Goal: Task Accomplishment & Management: Use online tool/utility

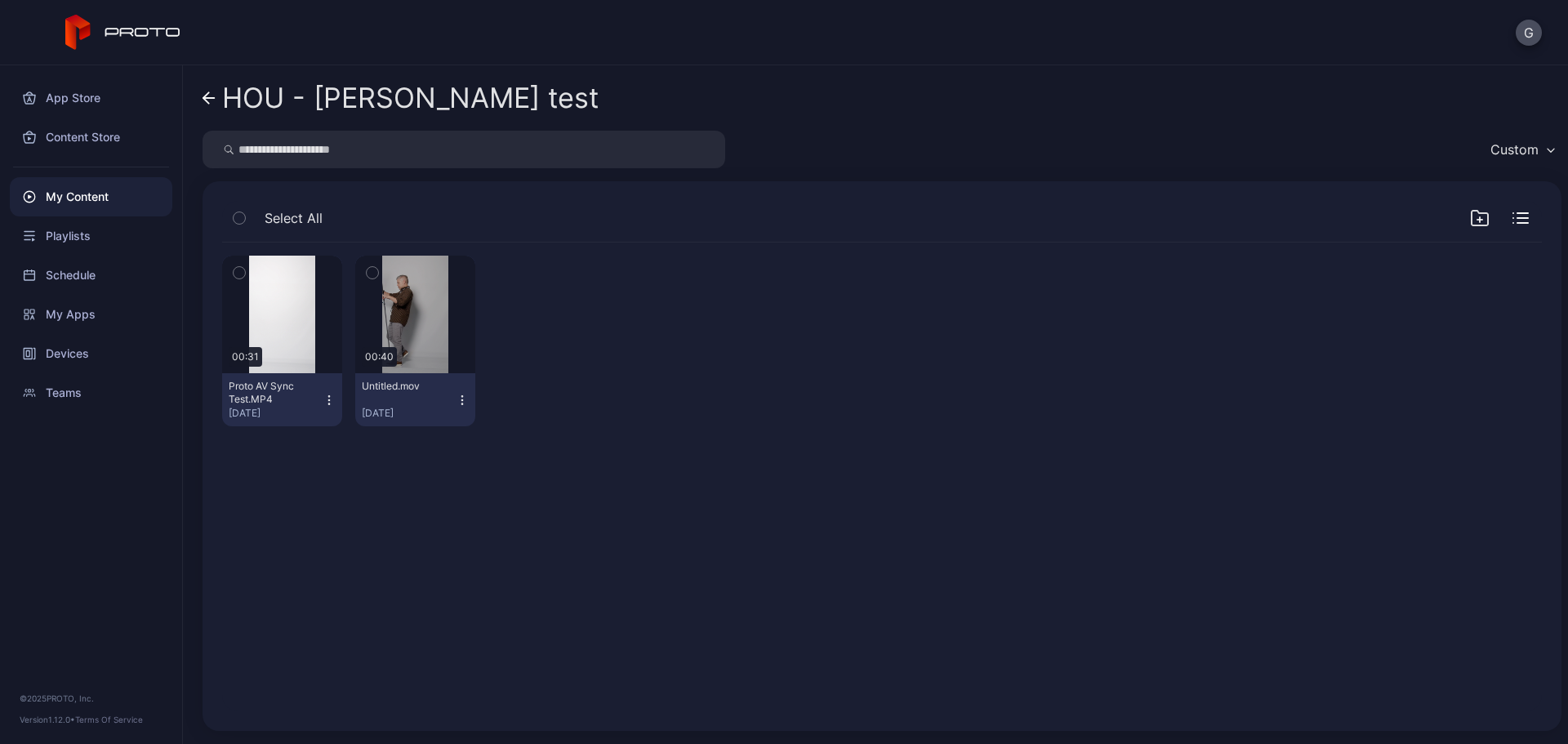
click at [0, 0] on div "Preview" at bounding box center [0, 0] width 0 height 0
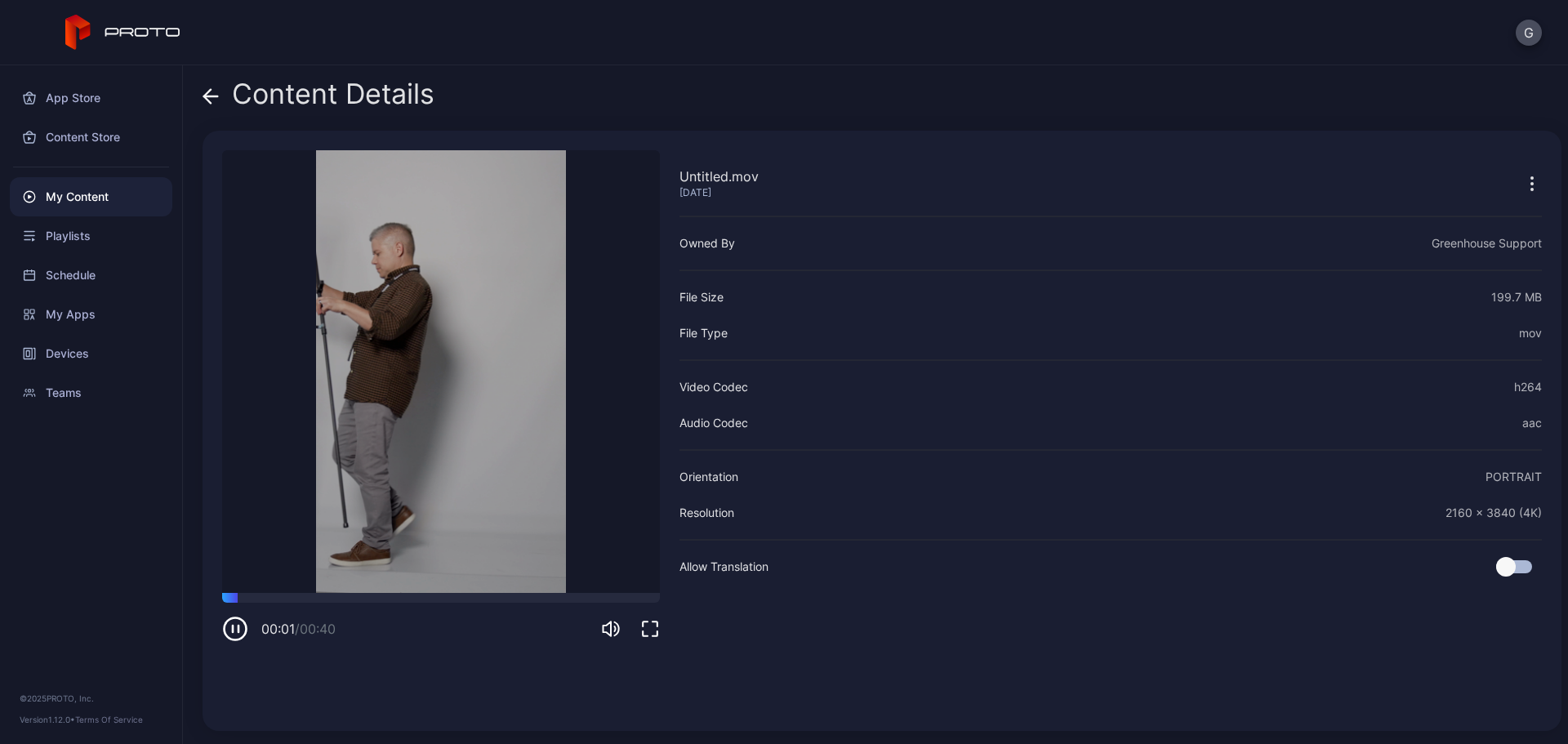
click at [451, 398] on video "Sorry, your browser doesn‘t support embedded videos" at bounding box center [441, 371] width 438 height 443
click at [240, 635] on icon "button" at bounding box center [235, 629] width 27 height 27
click at [97, 207] on div "My Content" at bounding box center [90, 196] width 162 height 39
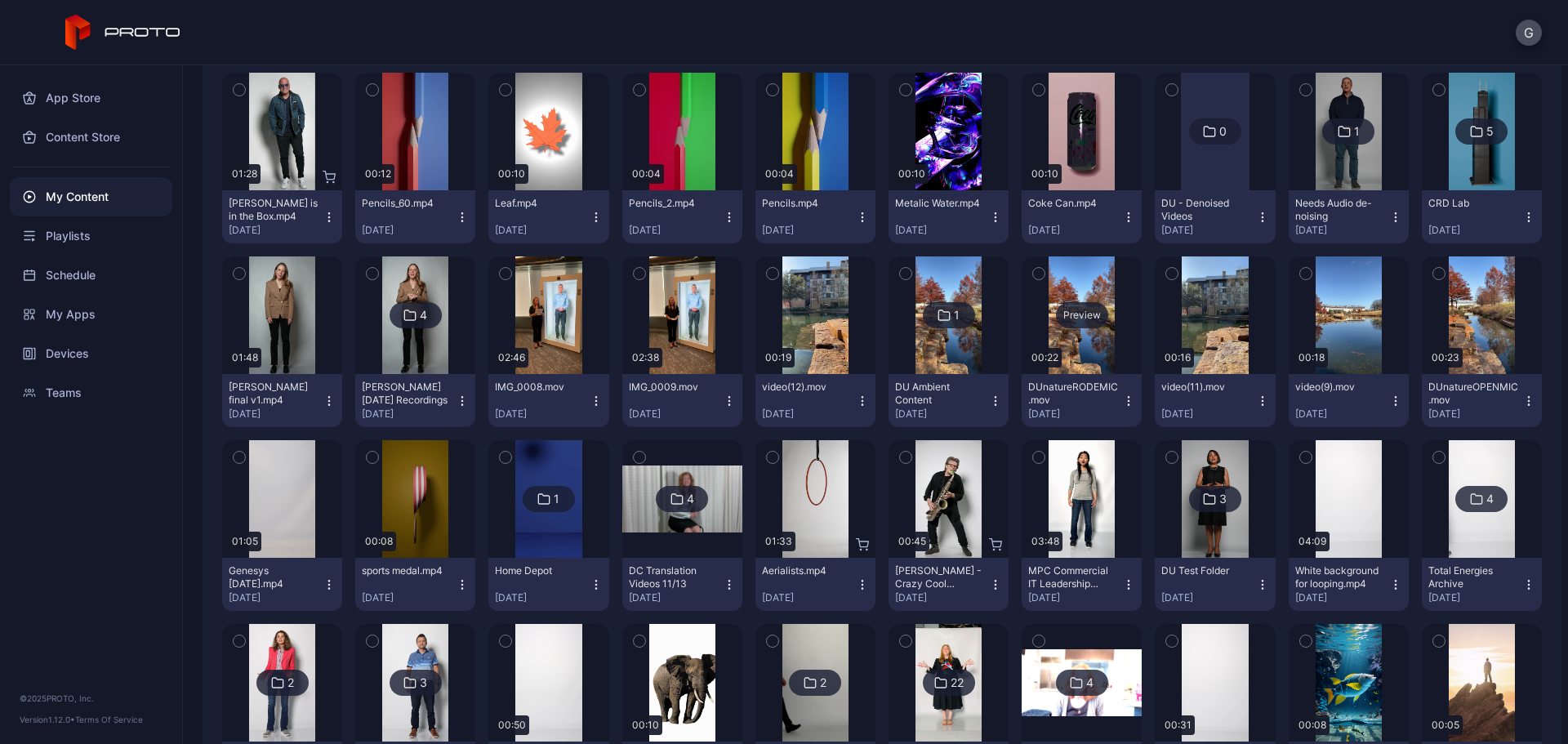
scroll to position [245, 0]
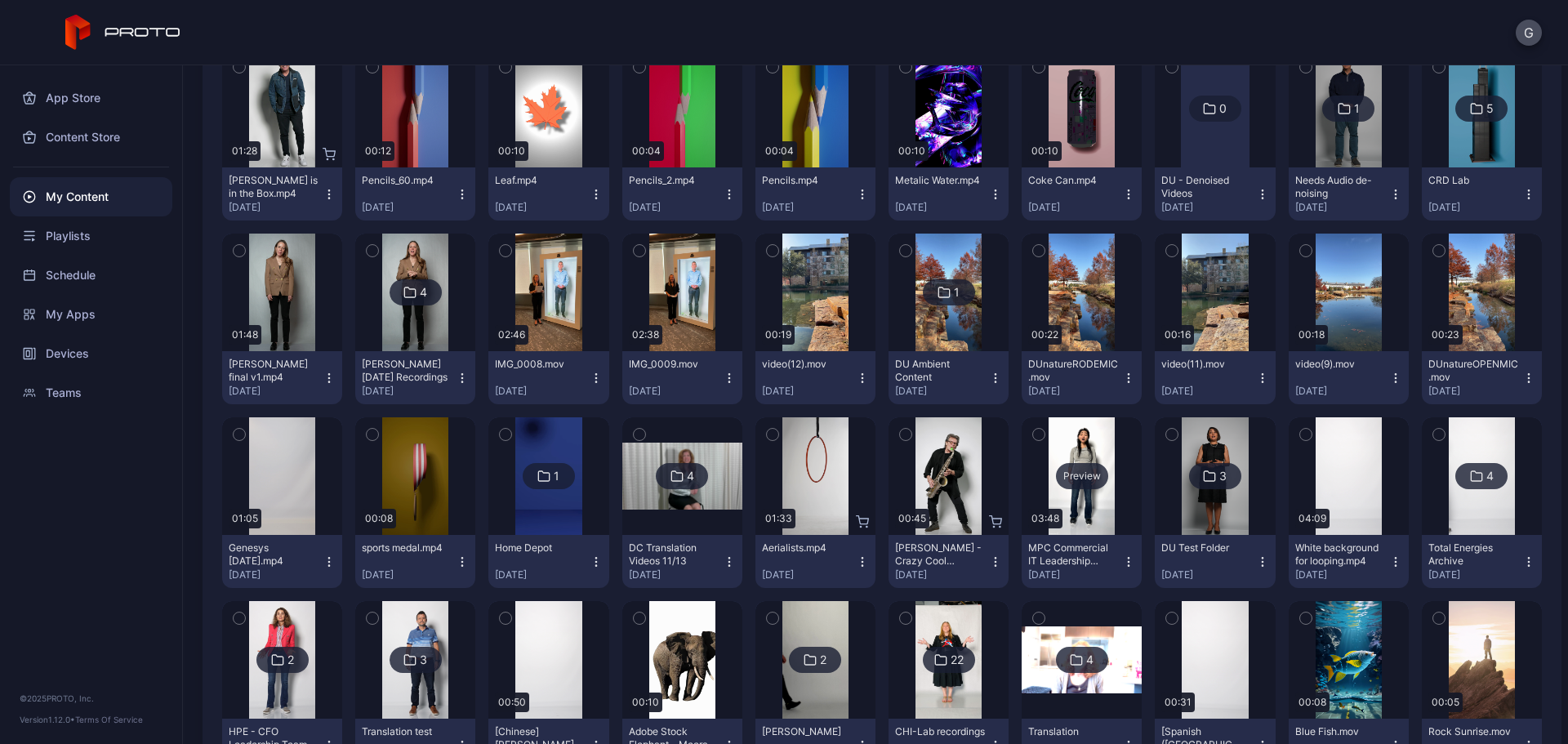
click at [1093, 519] on div "Preview" at bounding box center [1081, 476] width 120 height 118
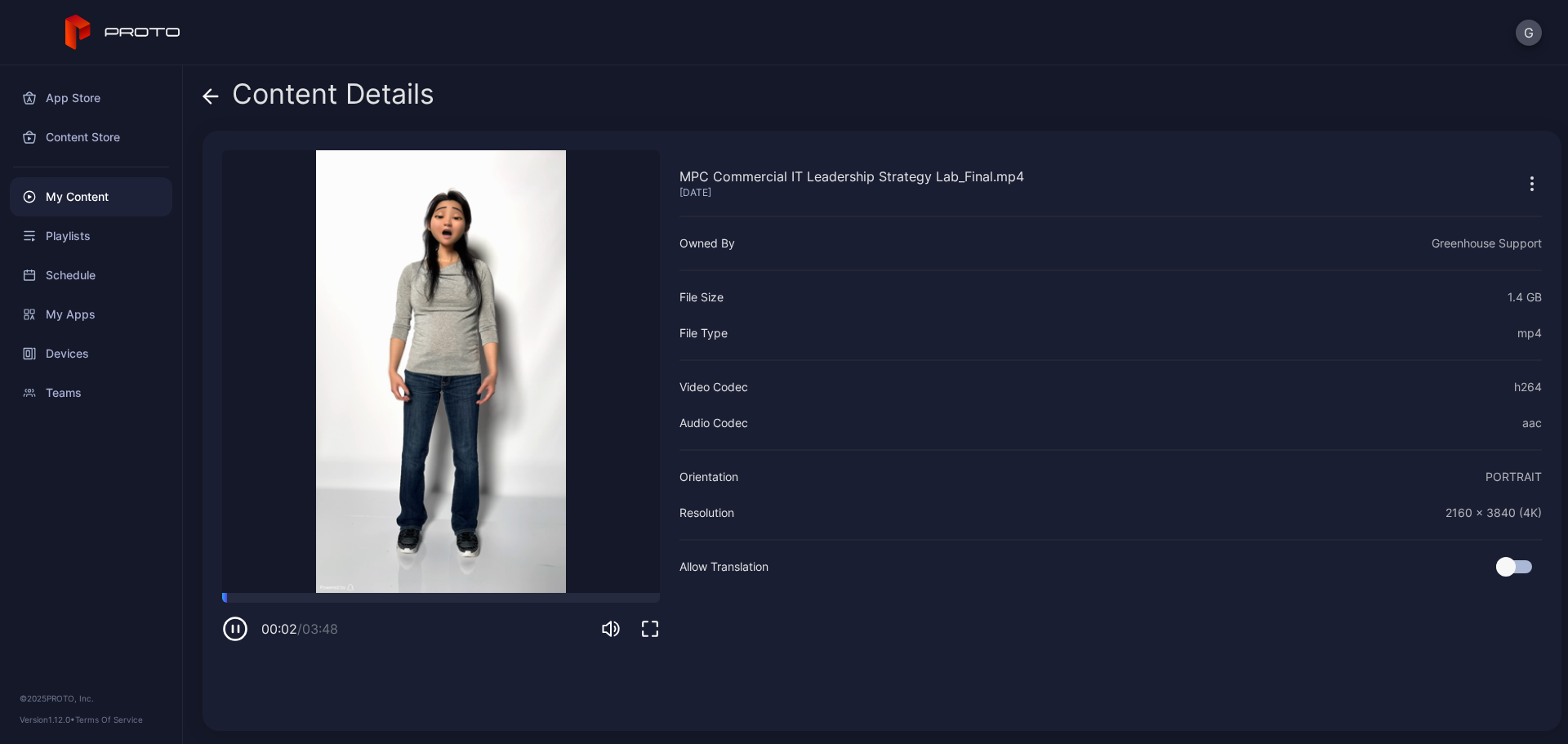
click at [413, 492] on video "Sorry, your browser doesn‘t support embedded videos" at bounding box center [441, 371] width 438 height 443
click at [231, 624] on icon "button" at bounding box center [235, 629] width 27 height 27
click at [270, 591] on video "Sorry, your browser doesn‘t support embedded videos" at bounding box center [441, 371] width 438 height 443
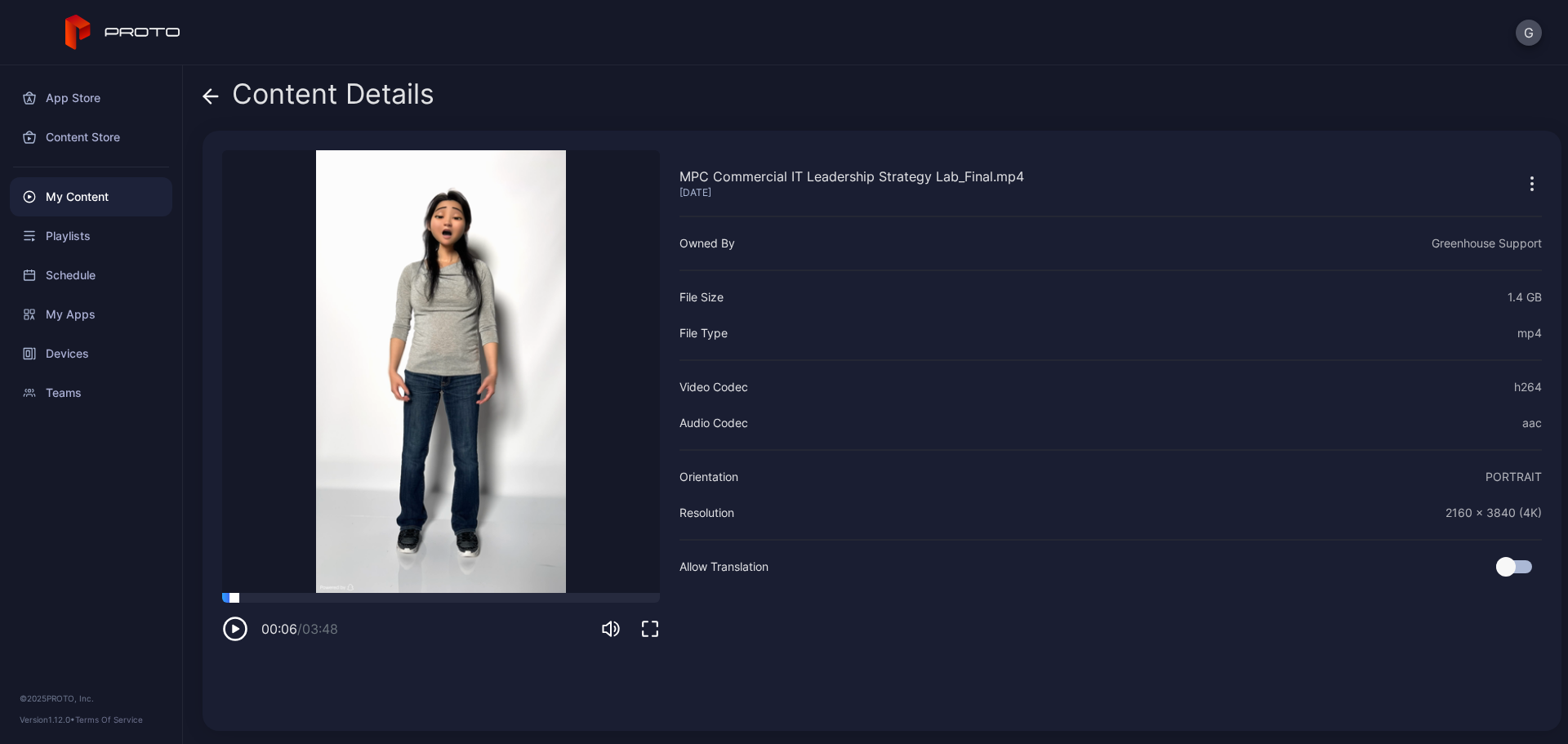
click at [344, 599] on div at bounding box center [441, 598] width 438 height 9
click at [225, 635] on icon "button" at bounding box center [235, 629] width 22 height 22
click at [238, 632] on icon "button" at bounding box center [238, 629] width 0 height 7
click at [238, 632] on icon "button" at bounding box center [235, 629] width 27 height 27
click at [405, 597] on div at bounding box center [441, 598] width 438 height 9
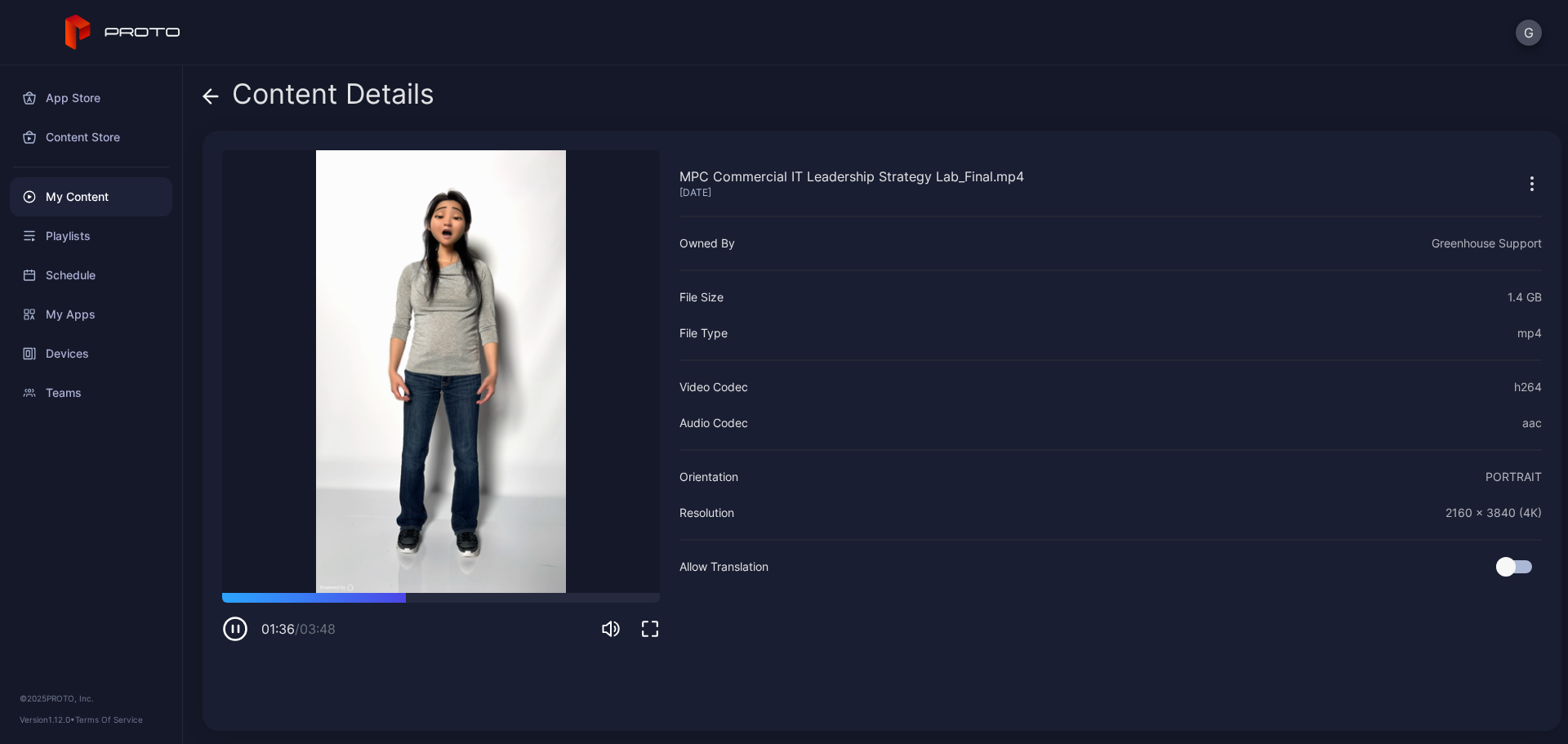
click at [238, 632] on icon "button" at bounding box center [238, 629] width 0 height 7
click at [482, 601] on div at bounding box center [441, 598] width 438 height 9
click at [242, 633] on icon "button" at bounding box center [235, 629] width 27 height 27
click at [239, 635] on icon "button" at bounding box center [235, 629] width 27 height 27
click at [208, 95] on icon at bounding box center [211, 96] width 16 height 16
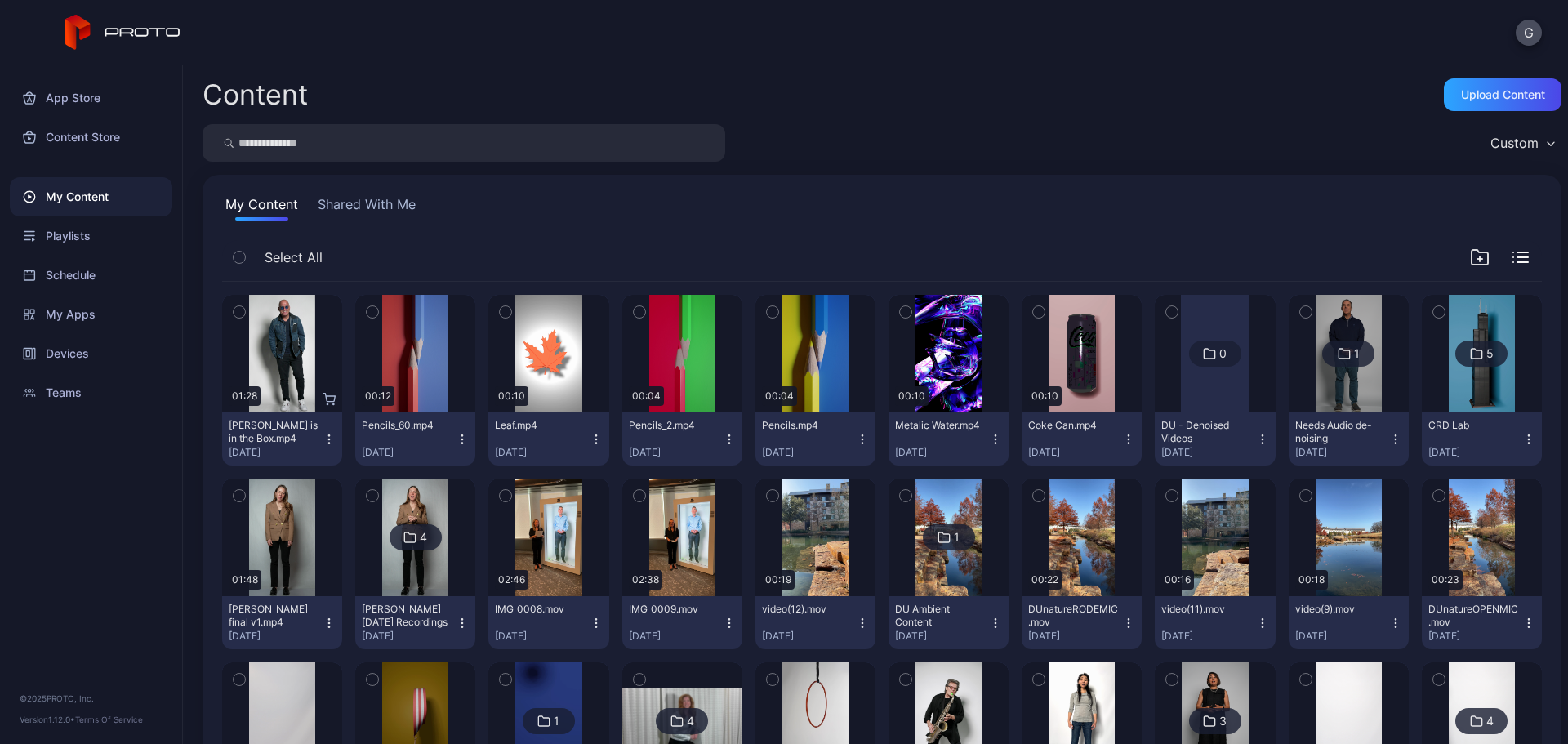
click at [426, 147] on input "search" at bounding box center [464, 143] width 523 height 38
type input "*****"
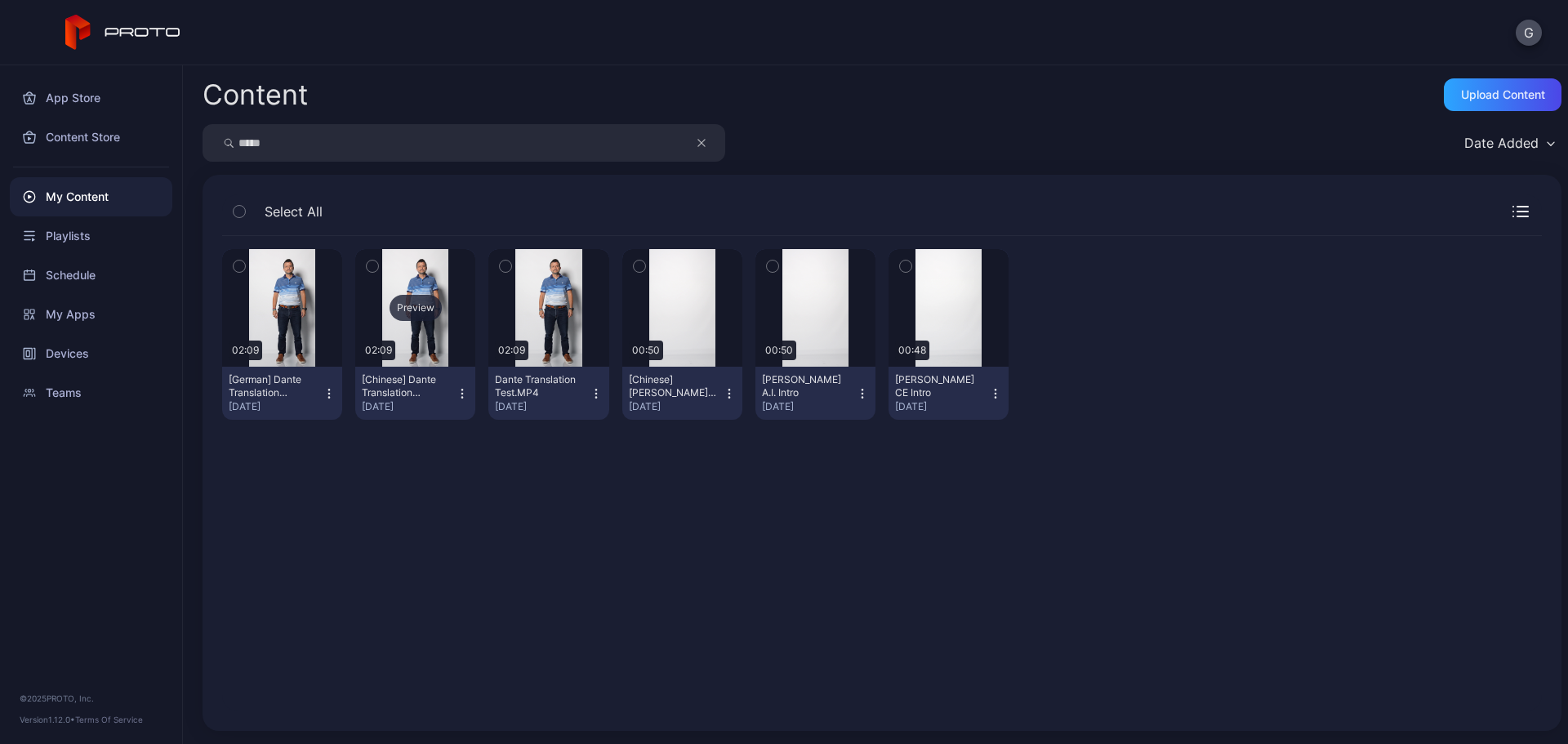
click at [426, 343] on div "Preview" at bounding box center [415, 308] width 120 height 118
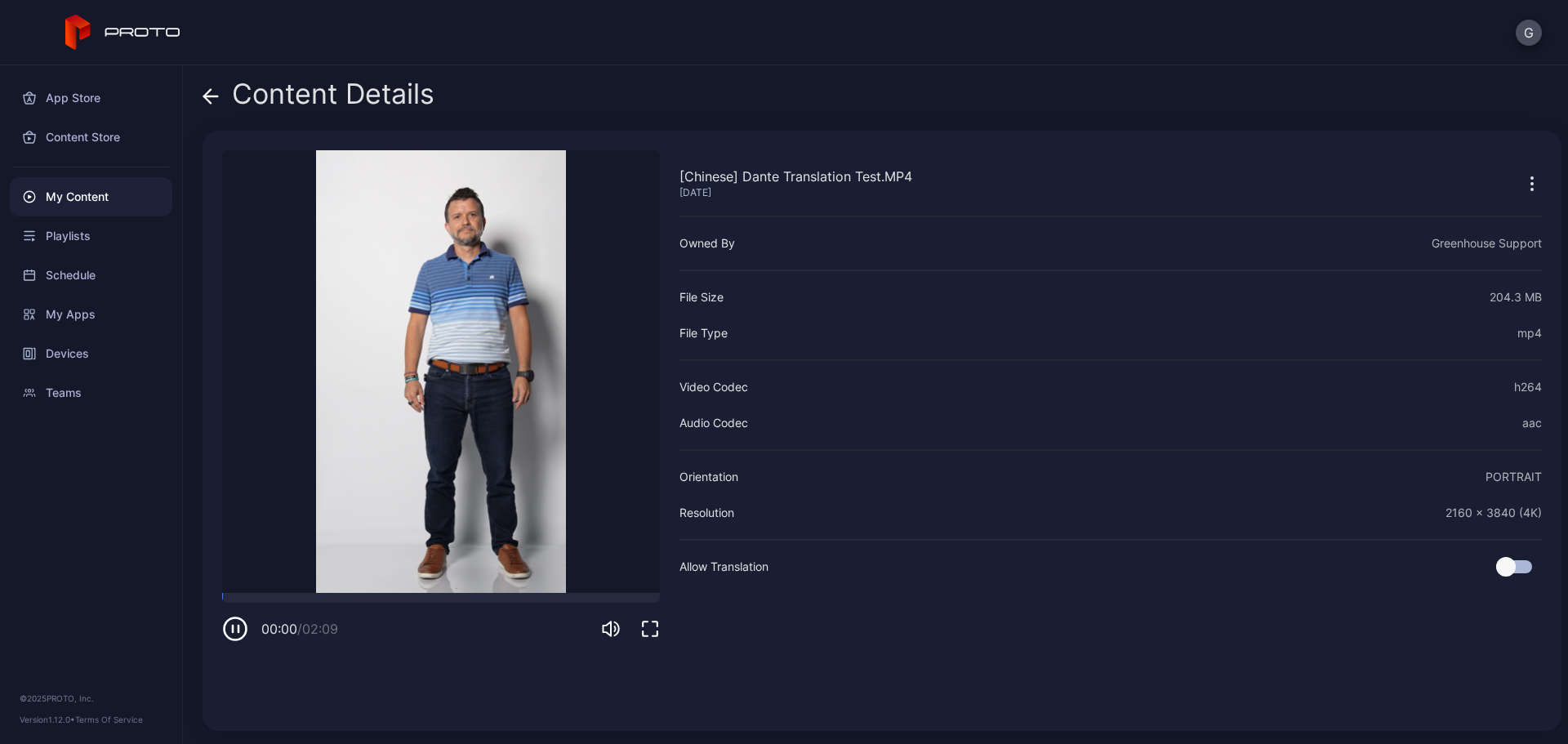
click at [504, 418] on video "Sorry, your browser doesn‘t support embedded videos" at bounding box center [441, 371] width 438 height 443
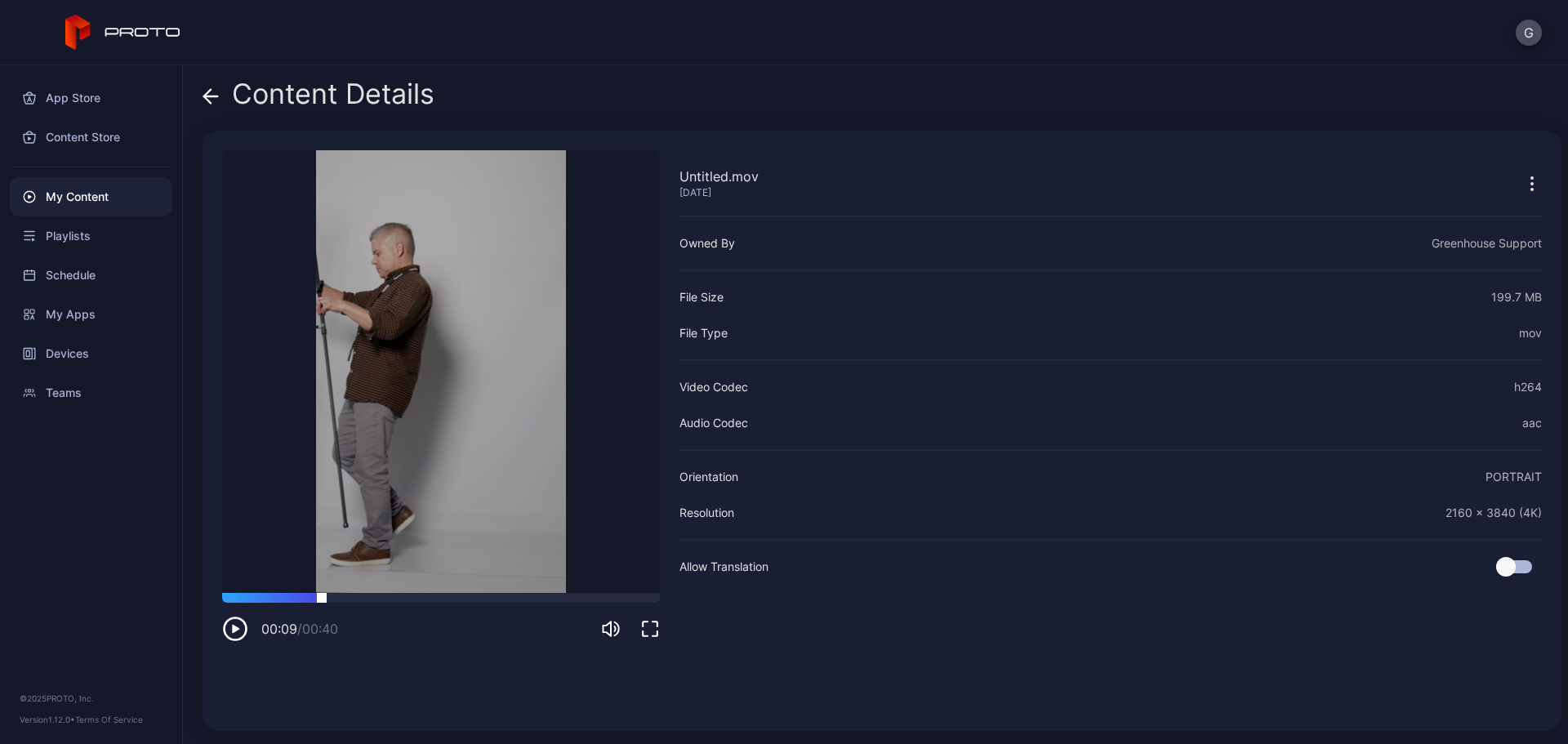
click at [322, 595] on div at bounding box center [441, 598] width 438 height 9
click at [231, 635] on icon "button" at bounding box center [235, 629] width 27 height 27
click at [212, 105] on span at bounding box center [211, 94] width 16 height 31
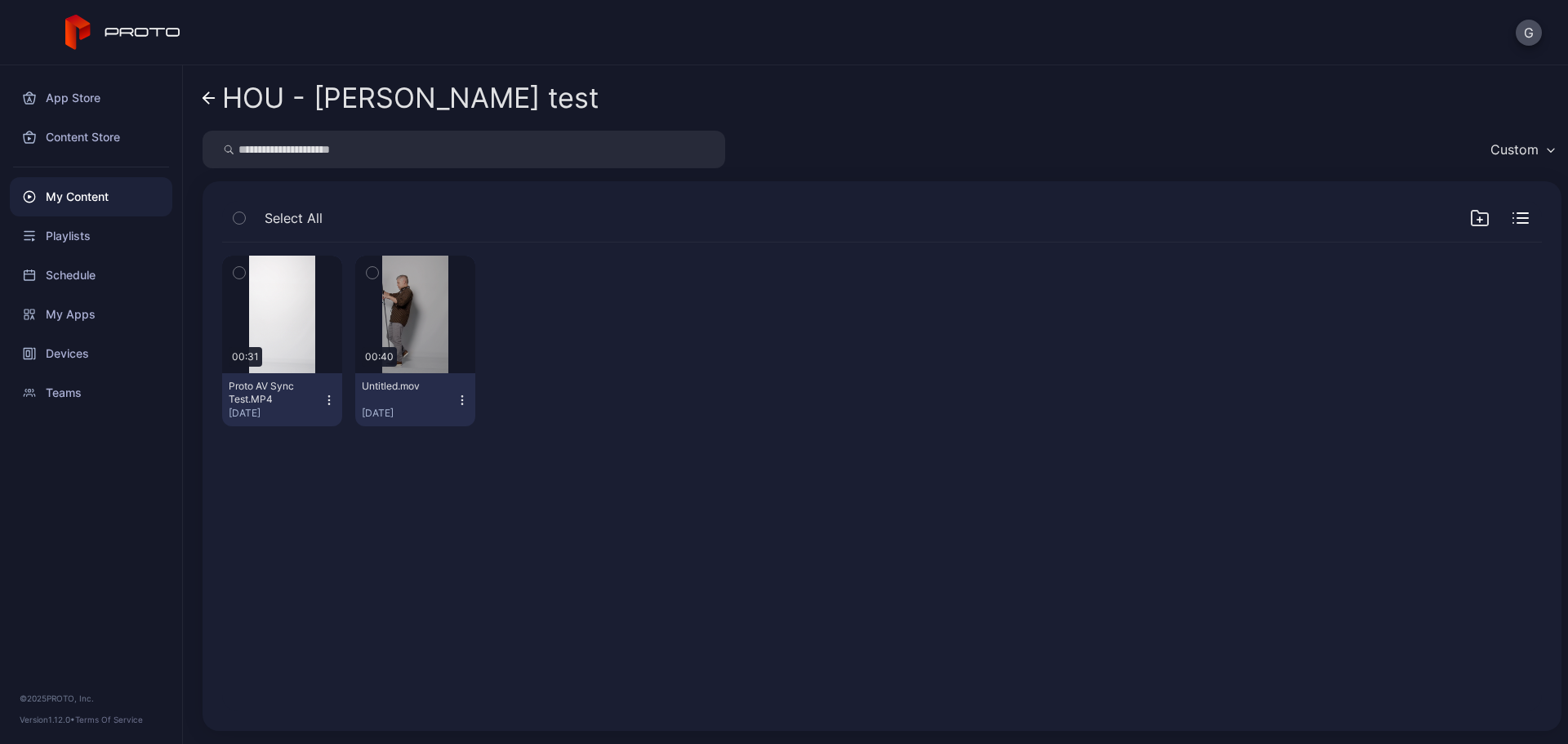
click at [224, 93] on div "HOU - [PERSON_NAME] test" at bounding box center [410, 98] width 377 height 31
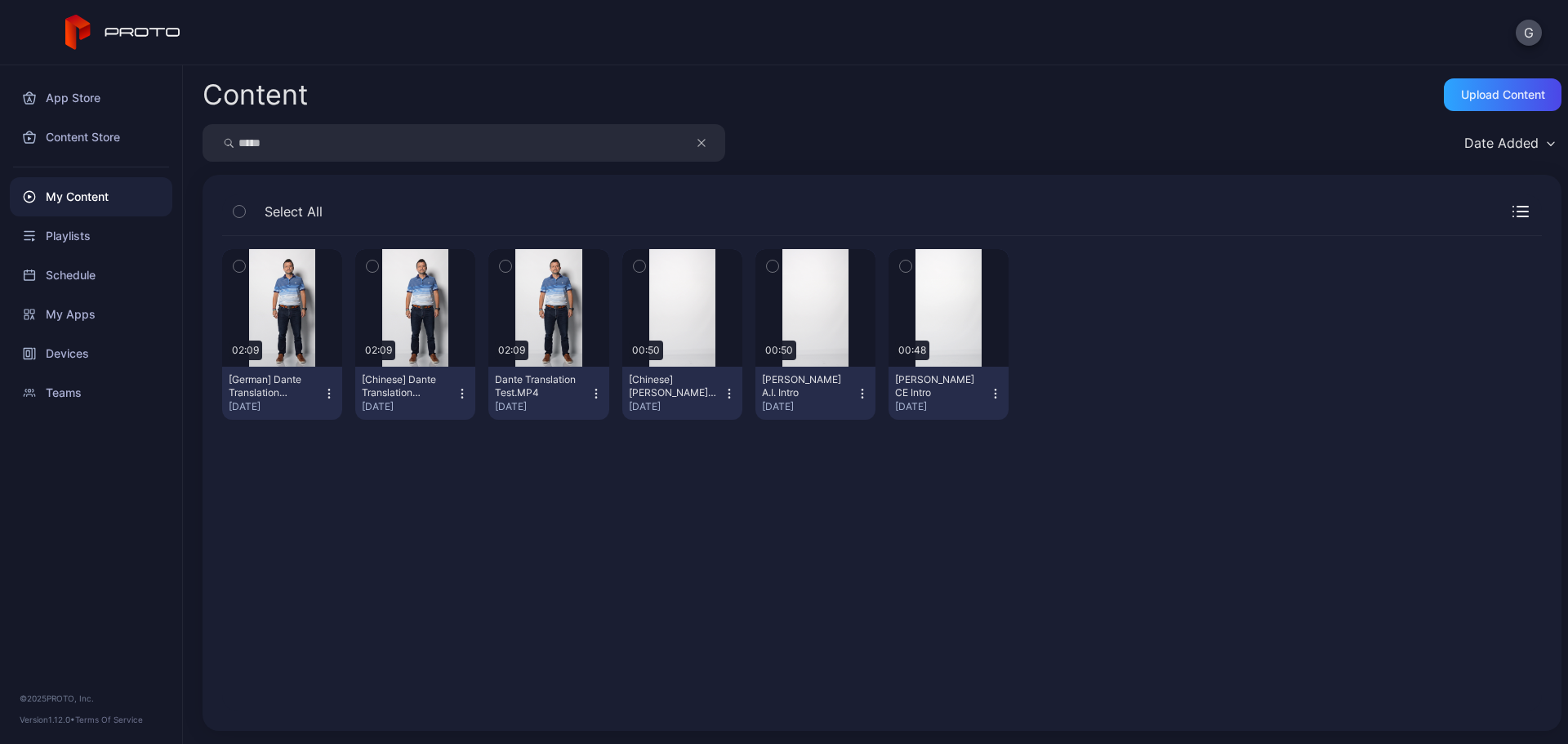
click at [73, 210] on div "My Content" at bounding box center [90, 196] width 162 height 39
click at [78, 197] on div "My Content" at bounding box center [90, 196] width 162 height 39
click at [697, 141] on icon "button" at bounding box center [701, 142] width 9 height 20
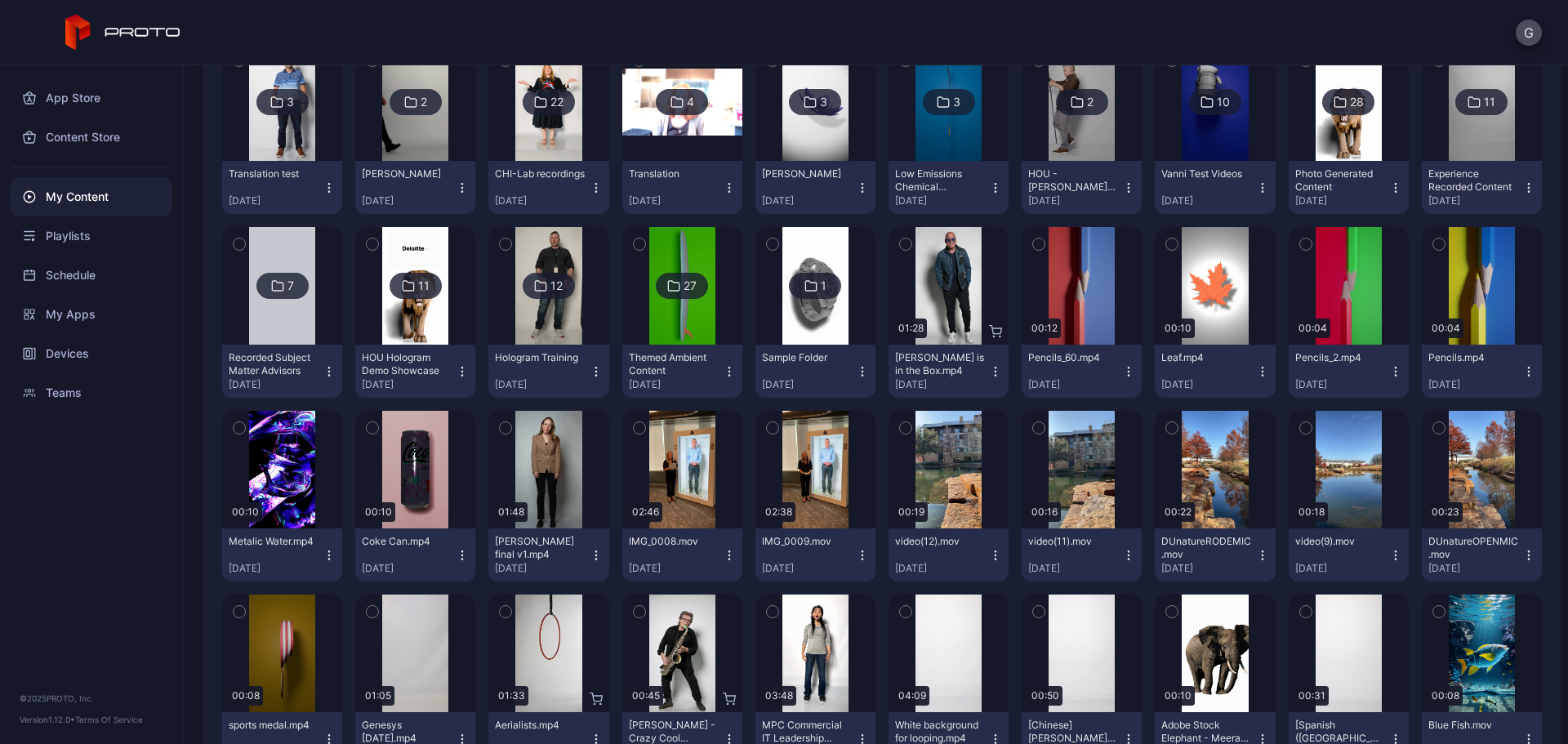
scroll to position [654, 0]
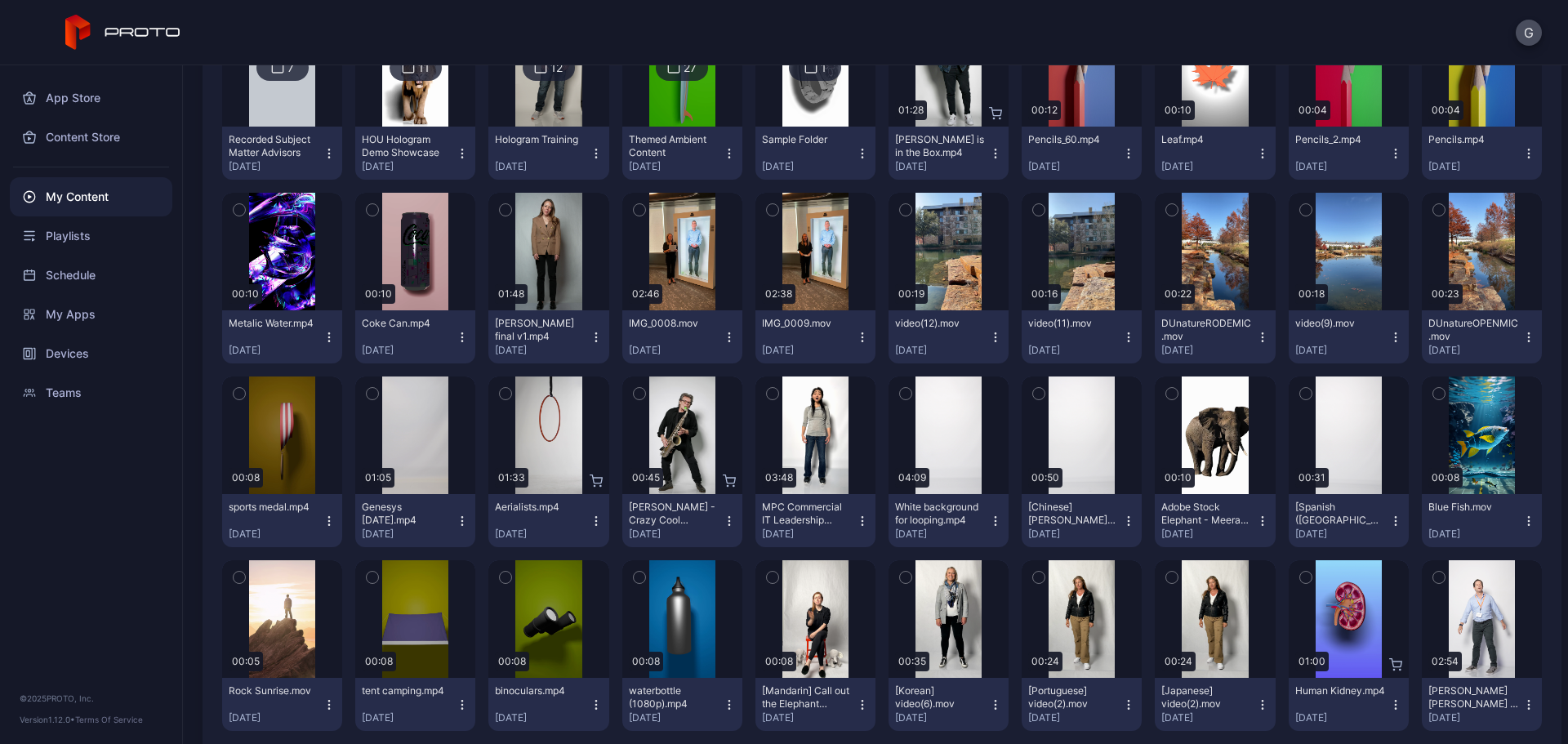
click at [816, 507] on div "MPC Commercial IT Leadership Strategy Lab_Final.mp4" at bounding box center [806, 514] width 90 height 27
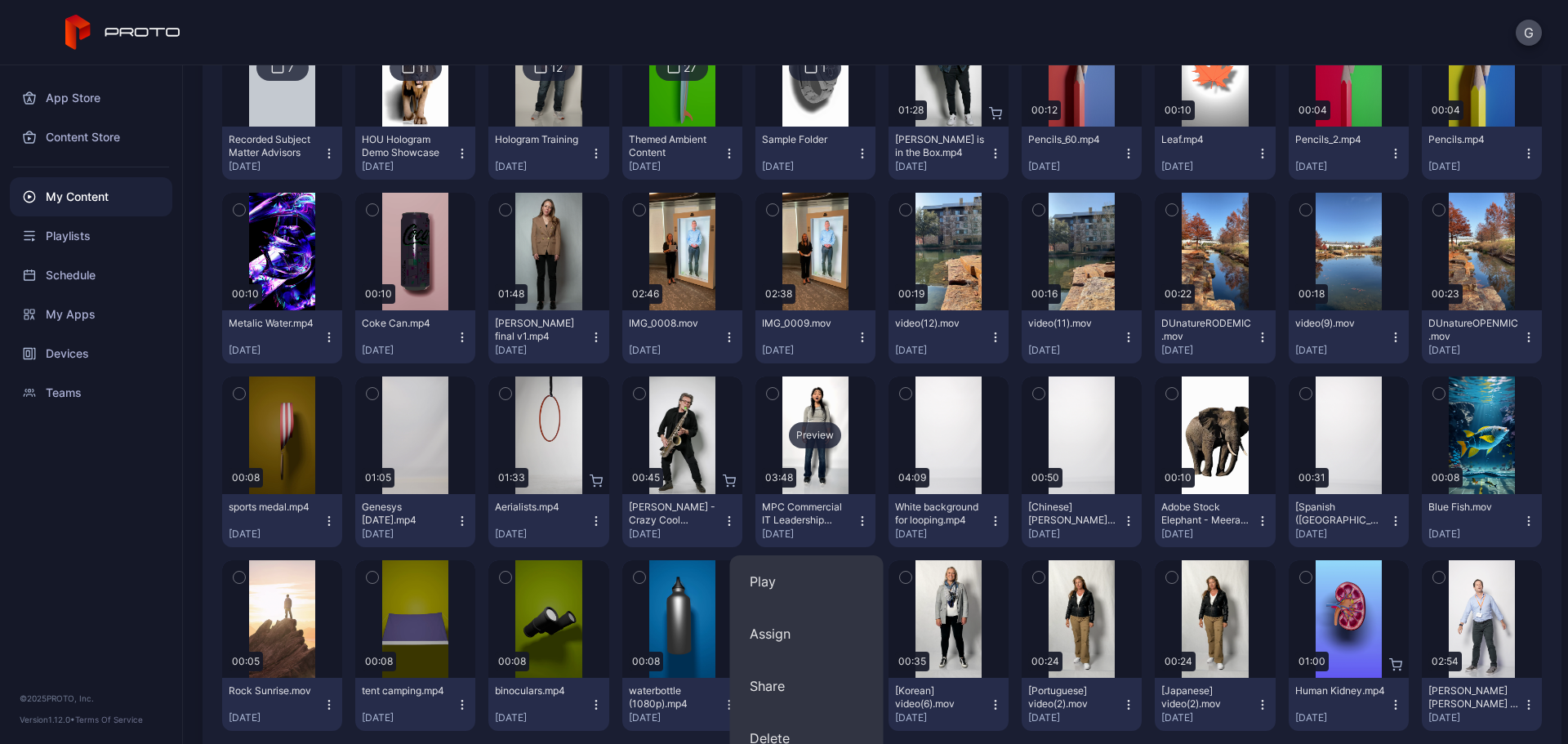
click at [821, 405] on div "Preview" at bounding box center [815, 436] width 120 height 118
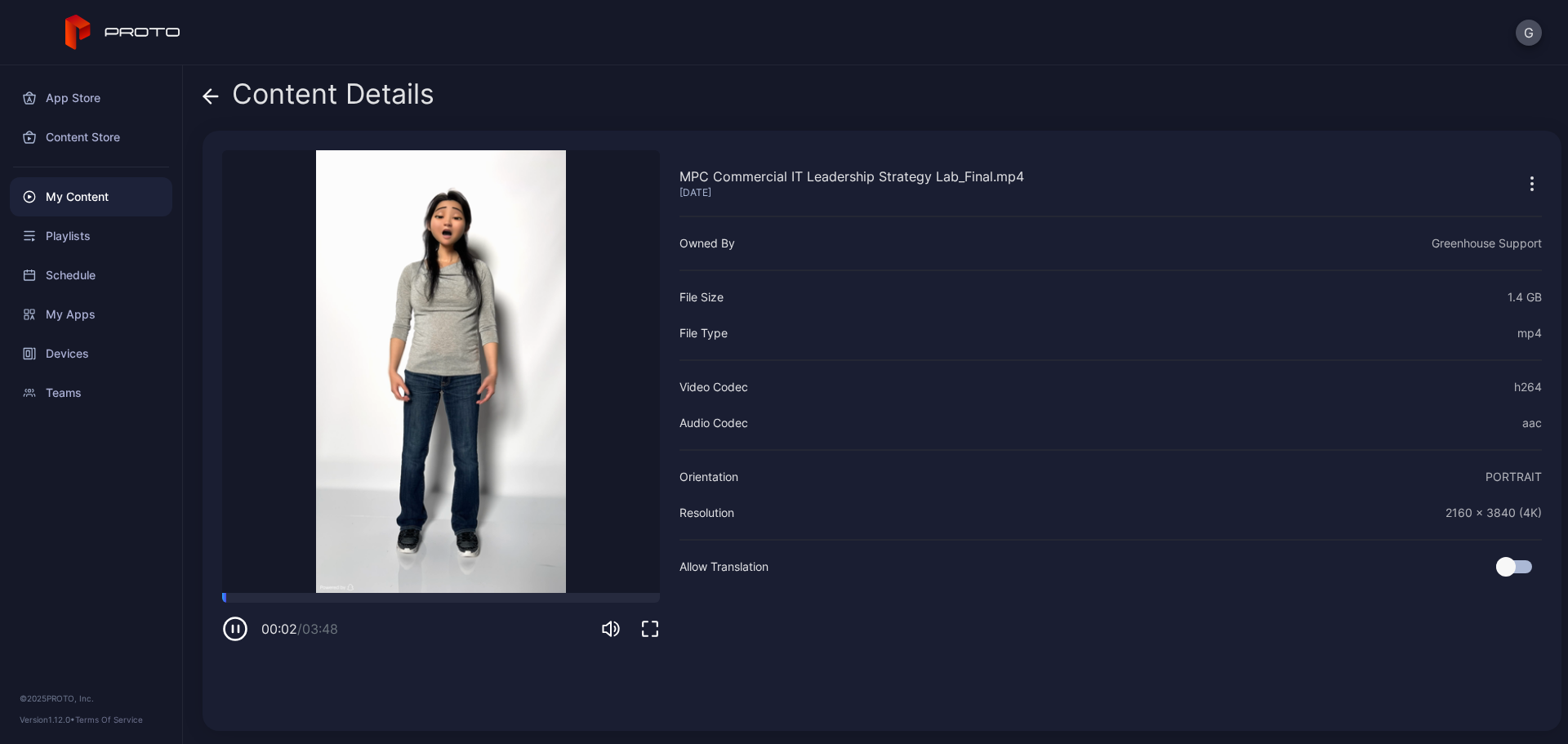
click at [239, 623] on icon "button" at bounding box center [235, 629] width 27 height 27
click at [209, 91] on icon at bounding box center [207, 96] width 7 height 14
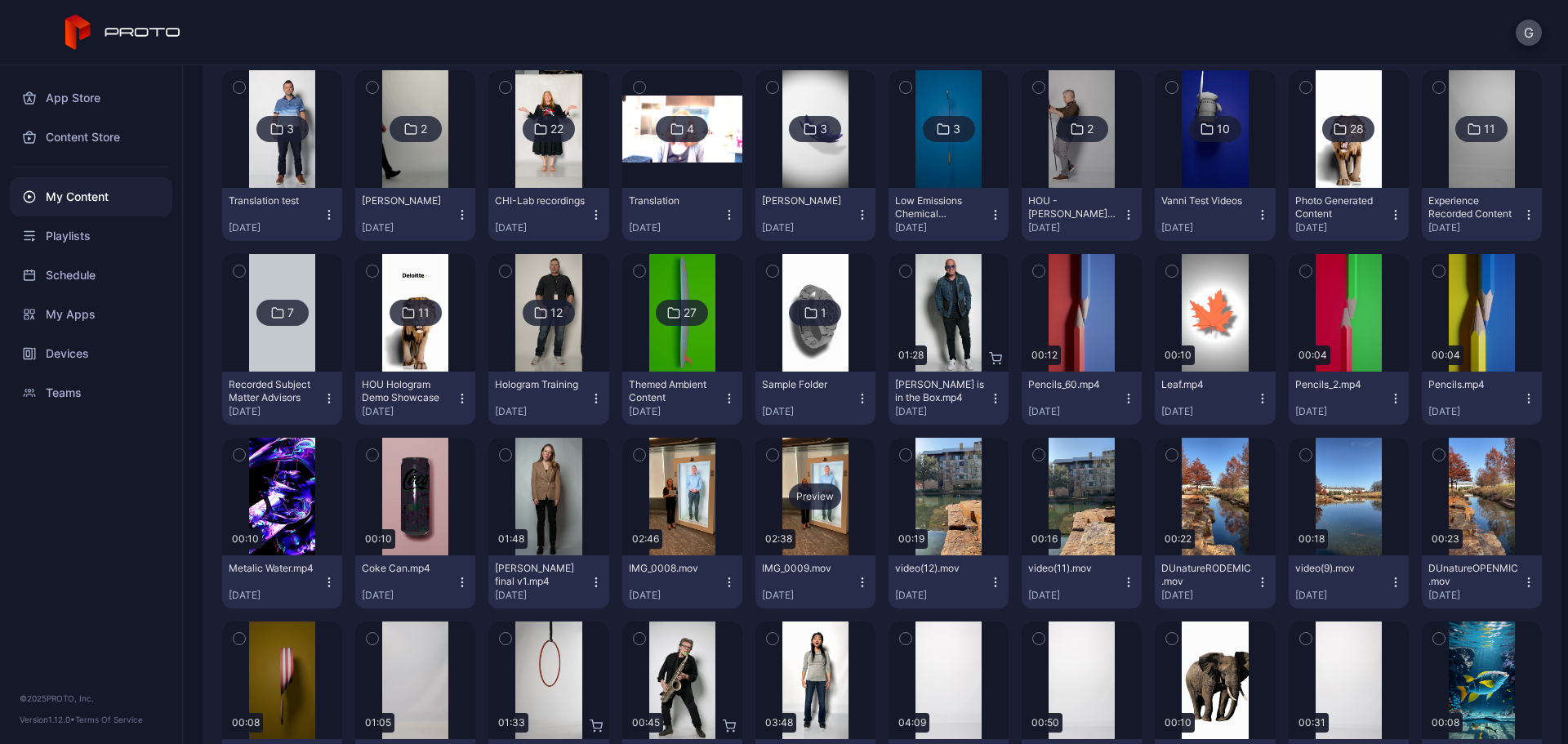
scroll to position [163, 0]
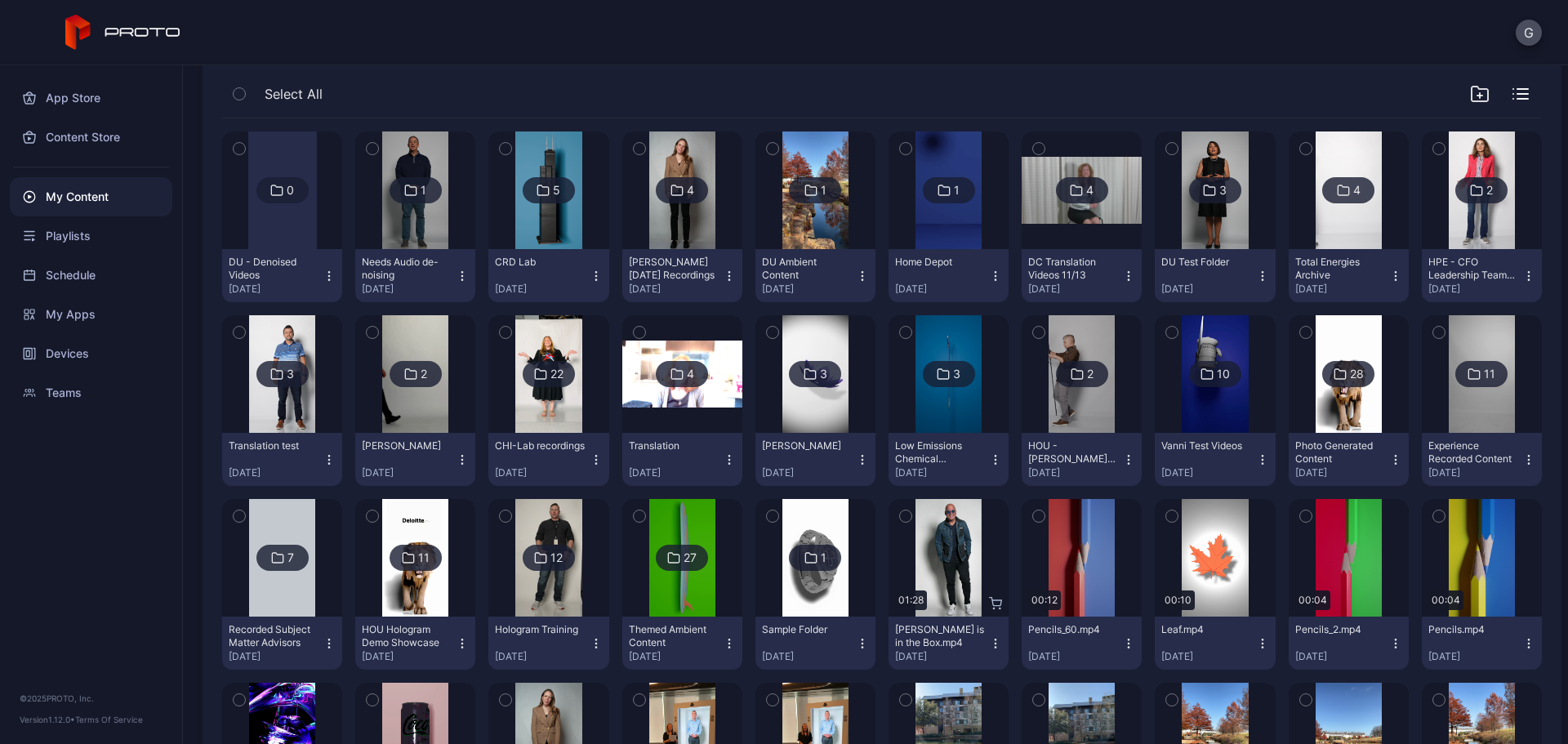
click at [294, 446] on div "Translation test" at bounding box center [273, 446] width 90 height 13
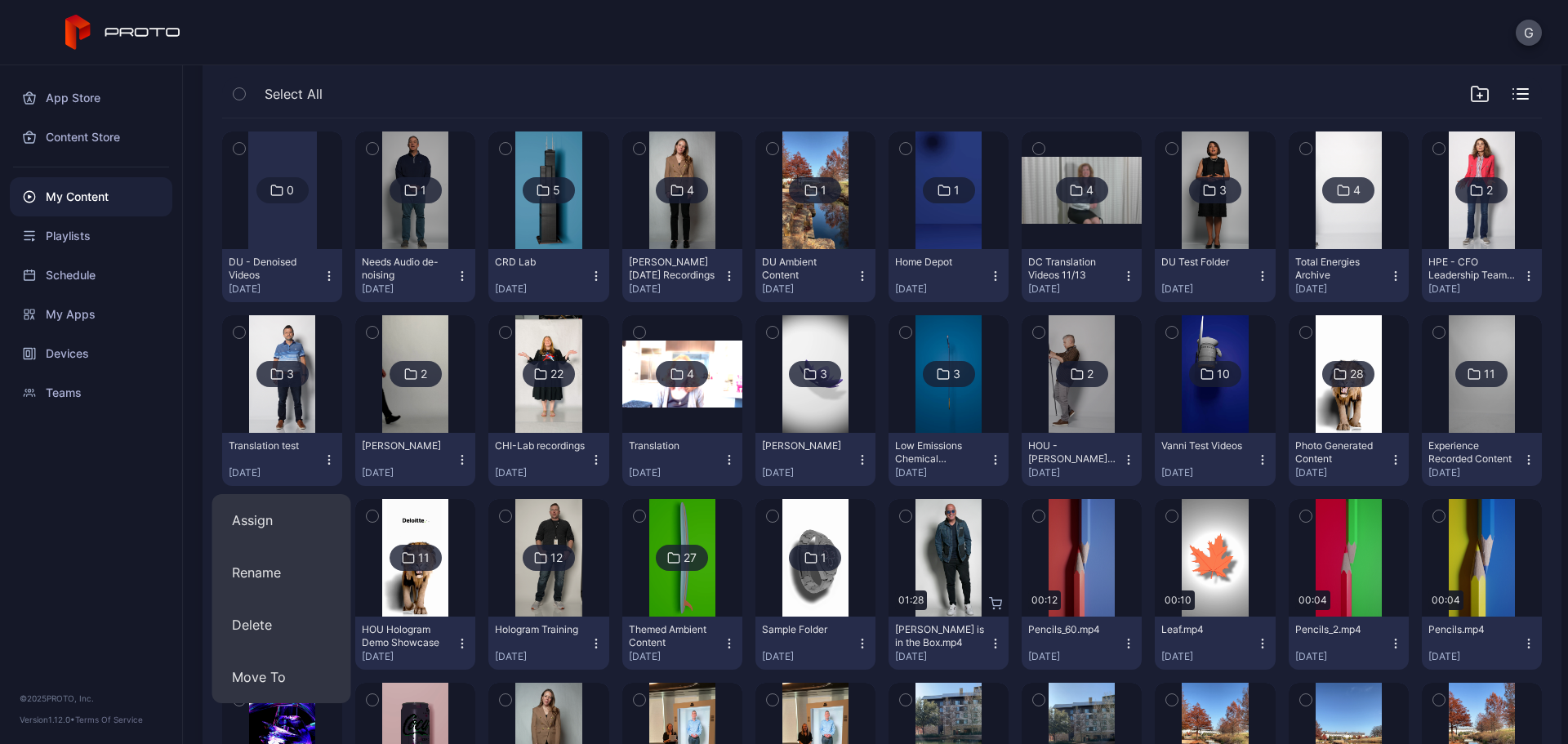
click at [291, 411] on img at bounding box center [283, 374] width 66 height 118
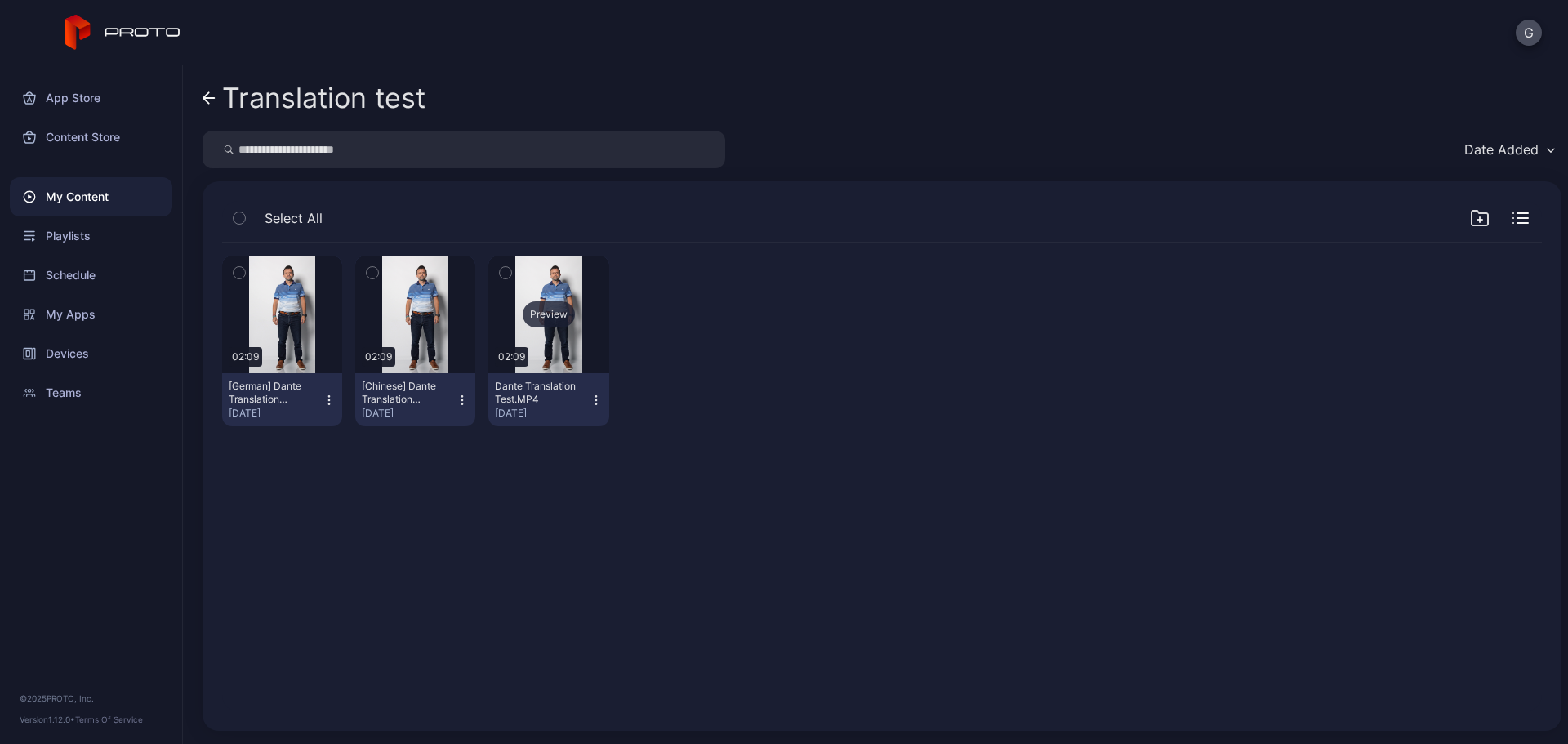
click at [553, 353] on div "Preview" at bounding box center [548, 314] width 120 height 118
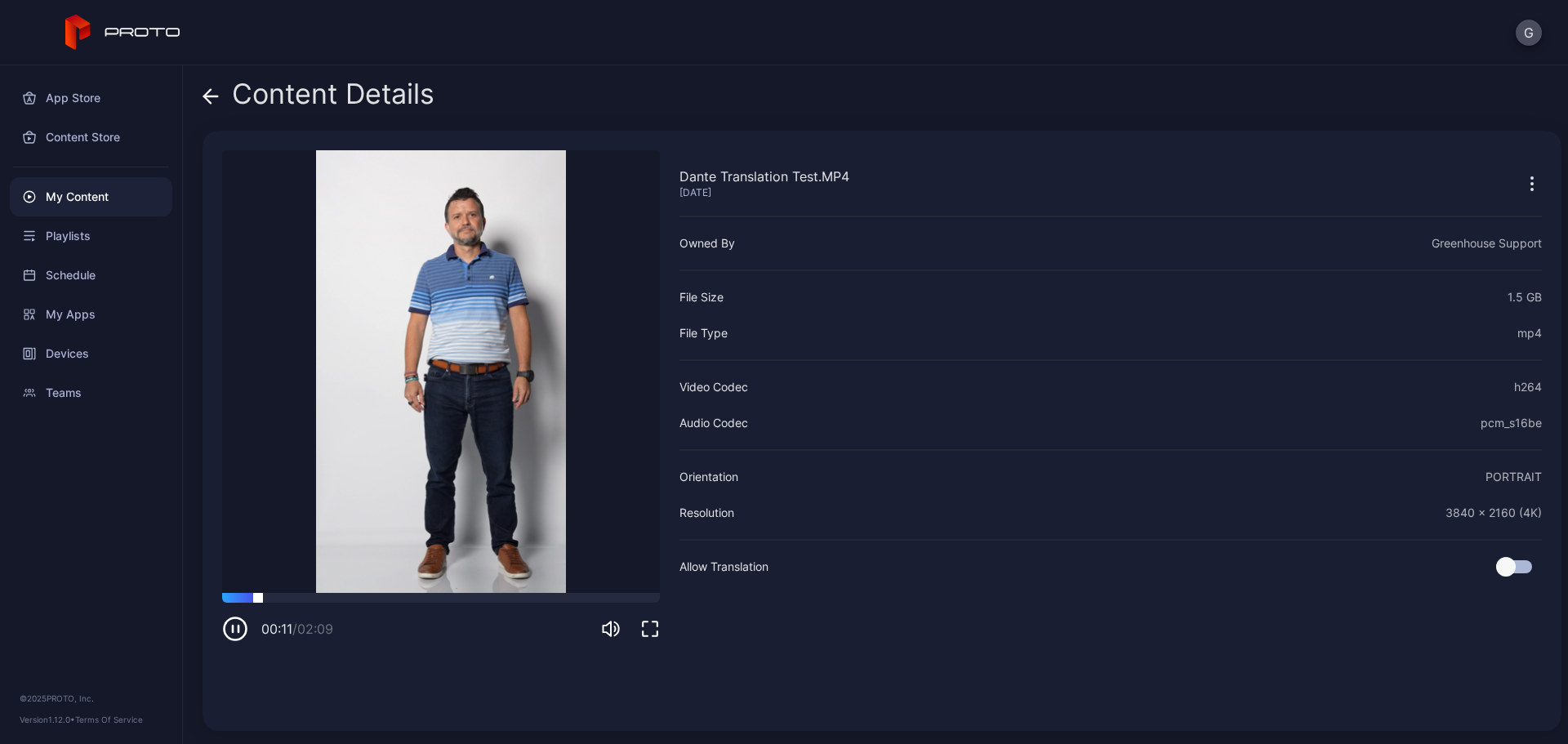
click at [350, 595] on div at bounding box center [441, 598] width 438 height 9
click at [233, 635] on icon "button" at bounding box center [235, 629] width 27 height 27
click at [236, 635] on icon "button" at bounding box center [235, 629] width 27 height 27
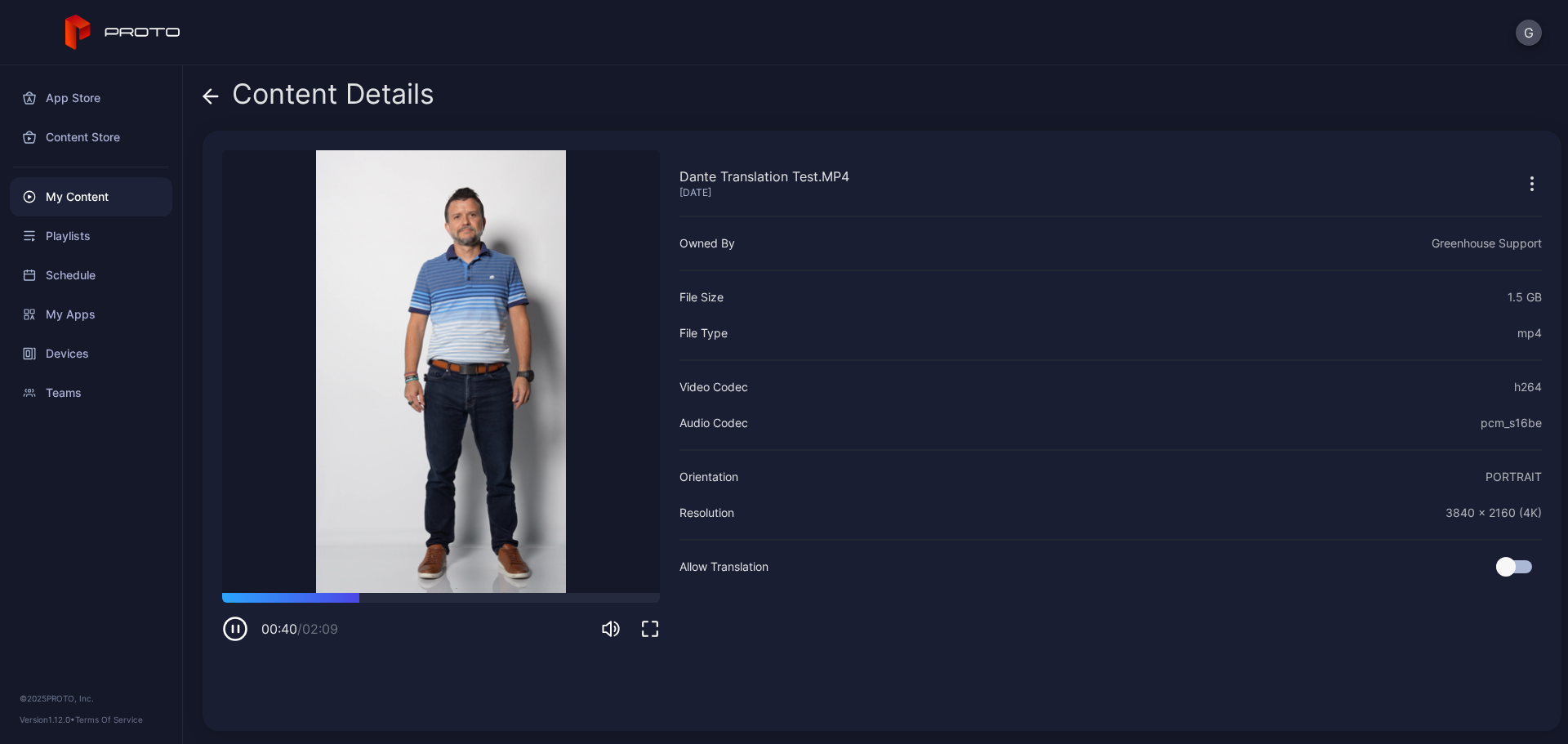
click at [236, 635] on icon "button" at bounding box center [235, 629] width 27 height 27
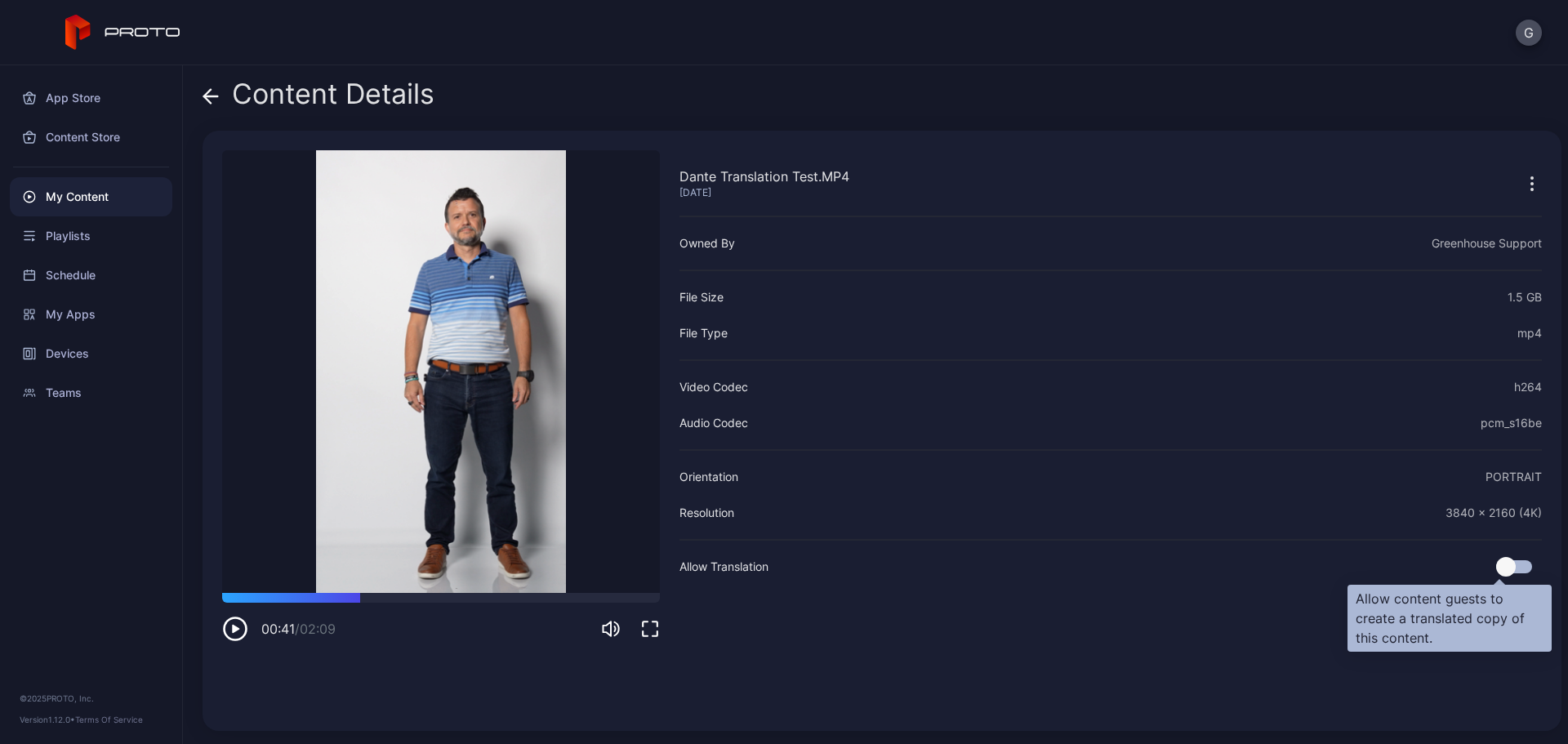
click at [1496, 567] on div at bounding box center [1505, 567] width 20 height 20
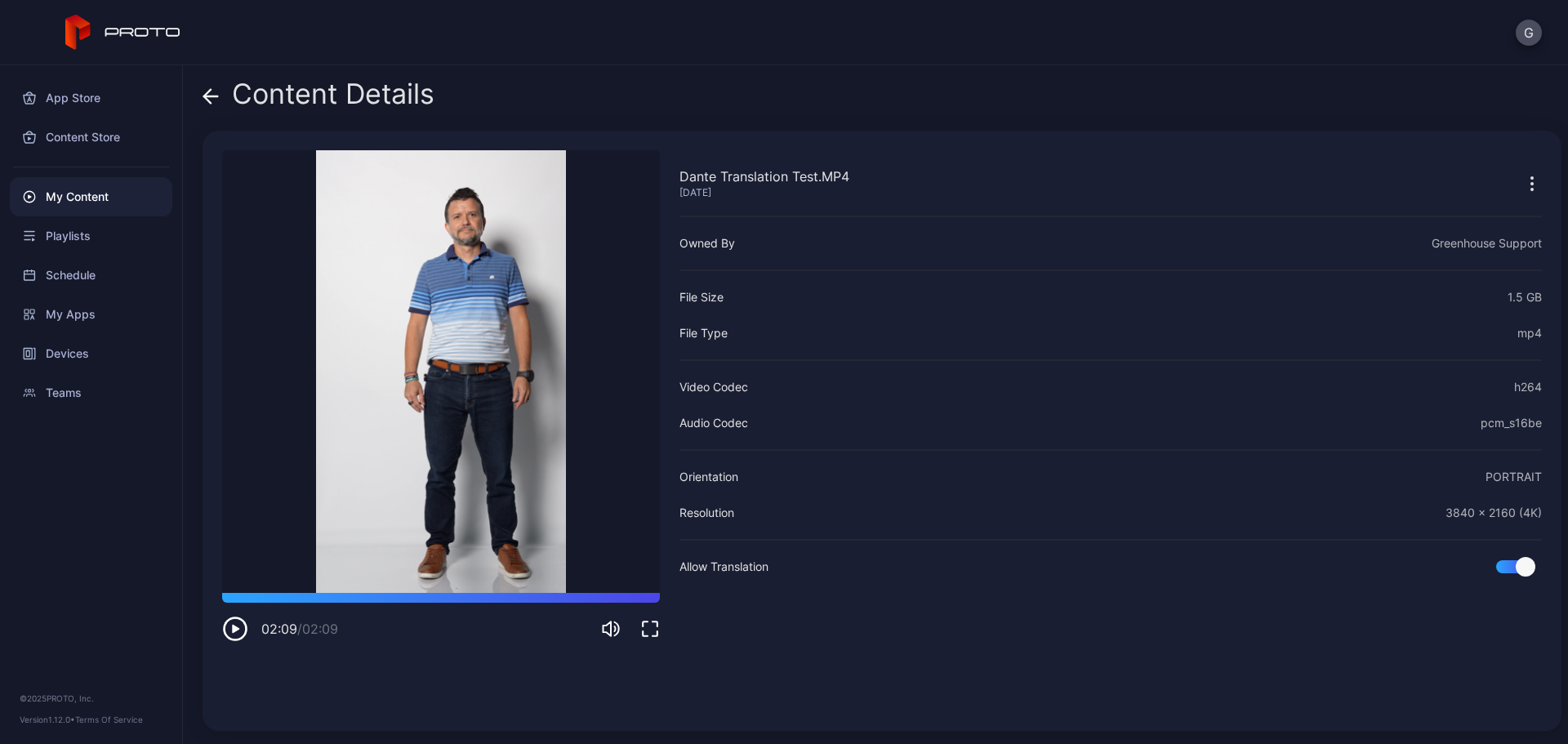
click at [1133, 655] on div "Dante Translation Test.MP4 [DATE] Owned By Greenhouse Support File Size 1.5 GB …" at bounding box center [1110, 431] width 862 height 562
click at [1522, 179] on icon "button" at bounding box center [1532, 183] width 20 height 20
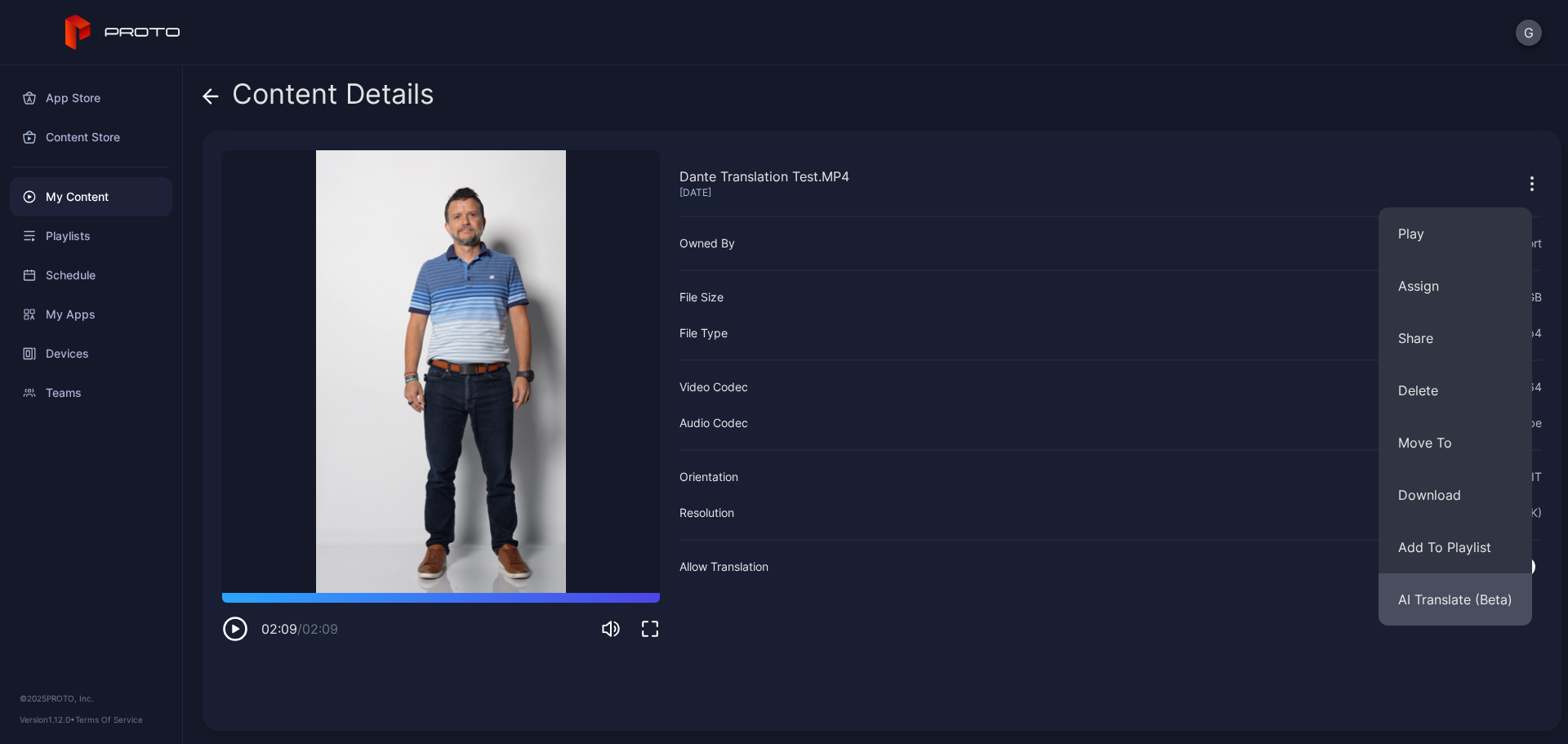
click at [1447, 604] on button "AI Translate (Beta)" at bounding box center [1455, 599] width 154 height 52
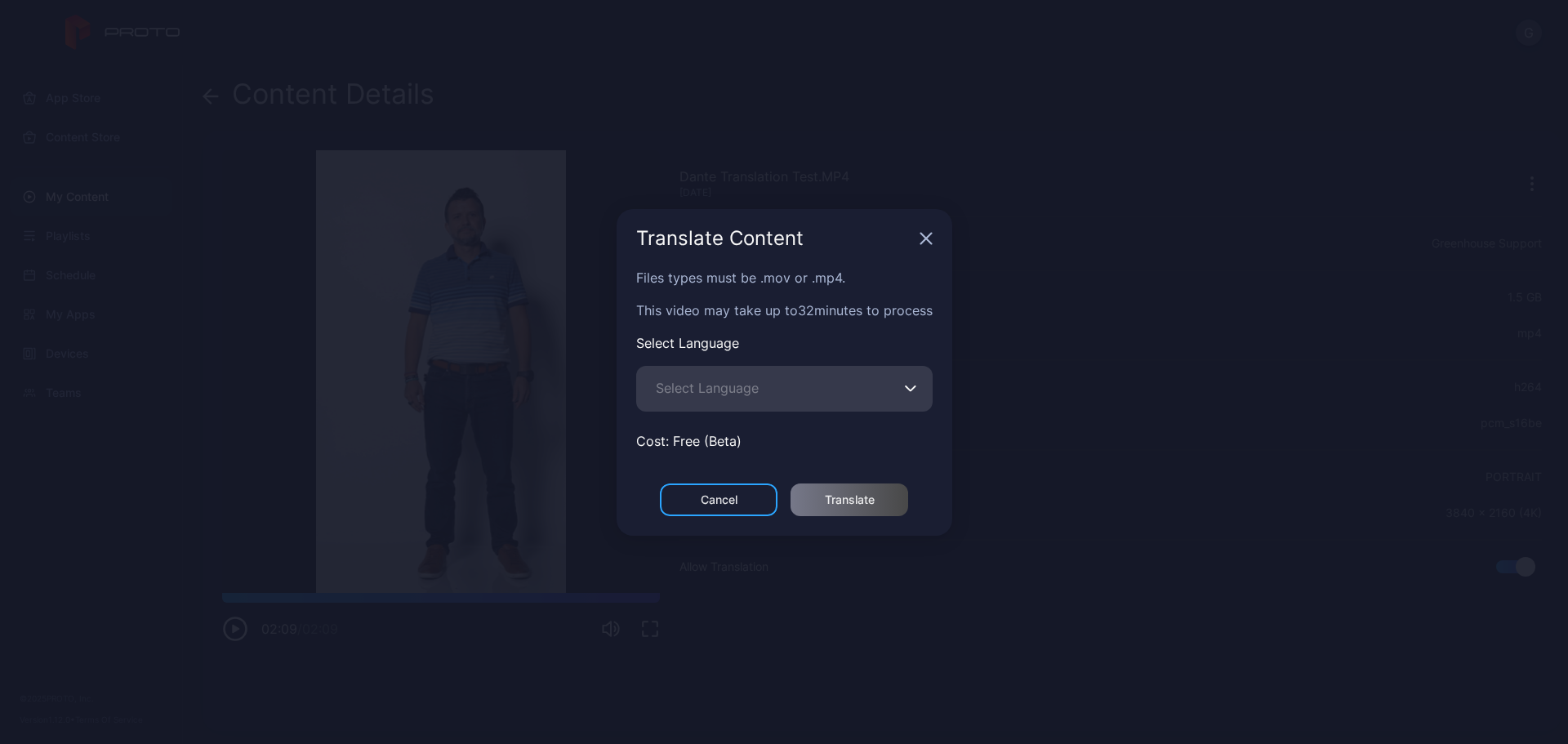
click at [916, 391] on icon "button" at bounding box center [911, 388] width 12 height 7
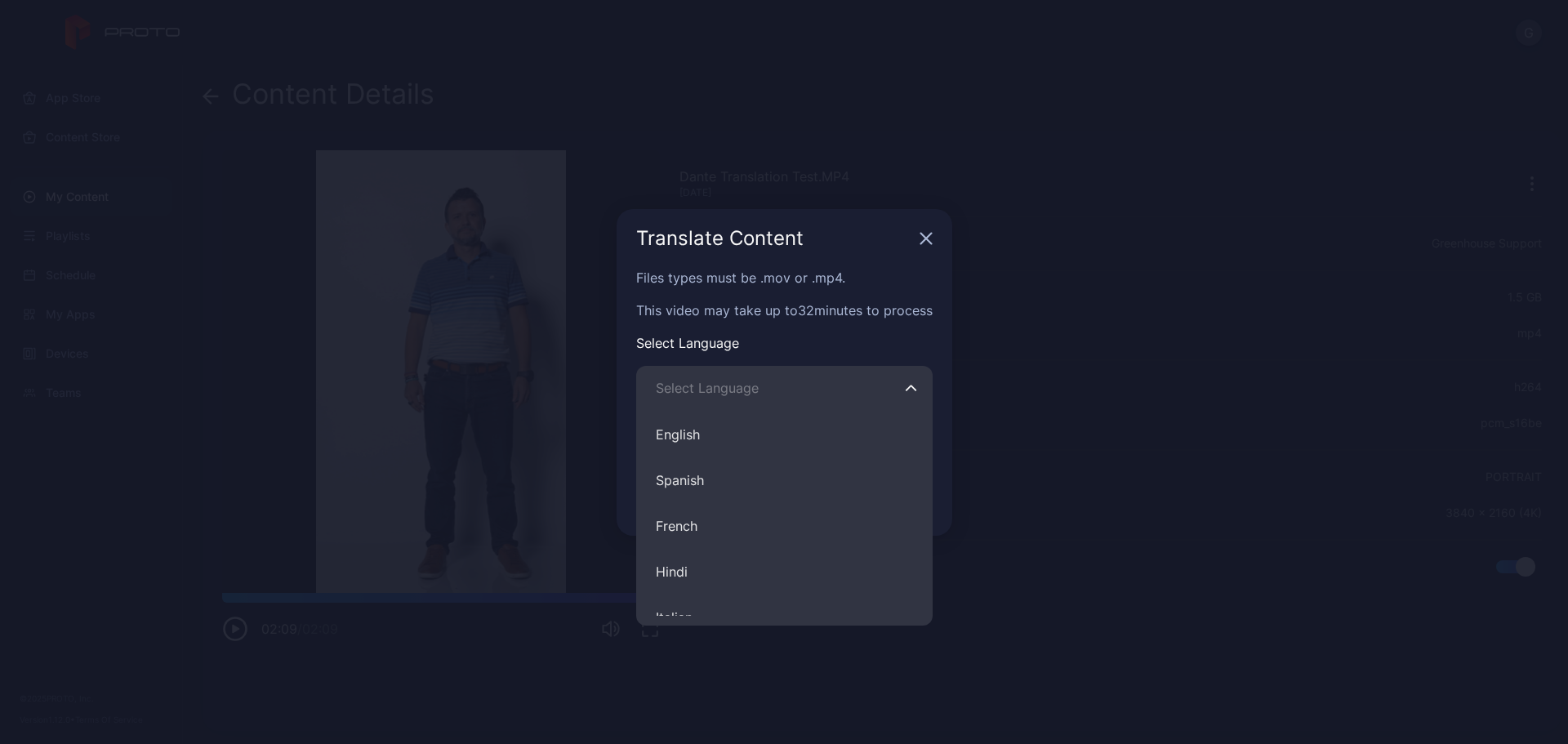
click at [916, 391] on icon "button" at bounding box center [911, 388] width 12 height 7
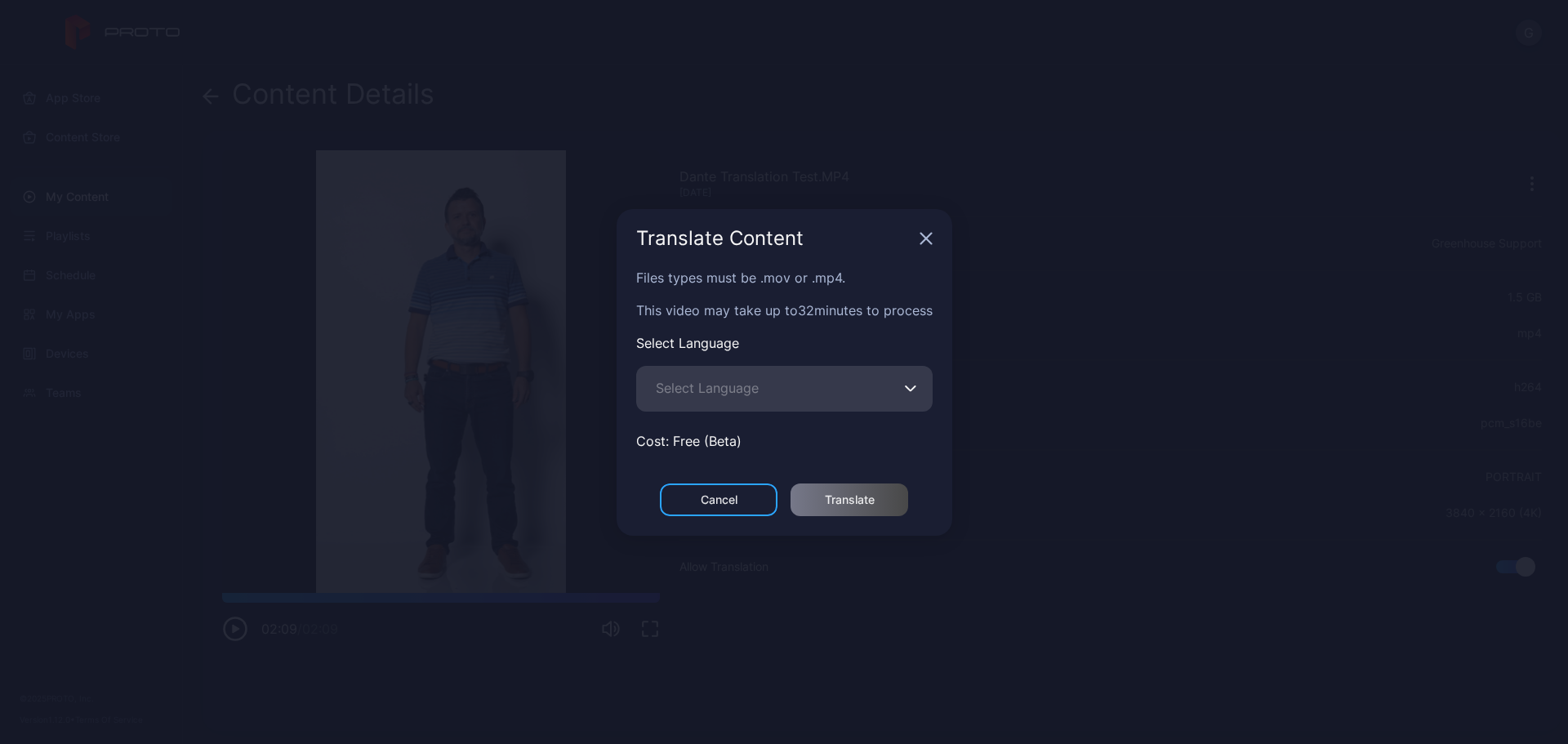
click at [916, 391] on icon "button" at bounding box center [911, 388] width 12 height 7
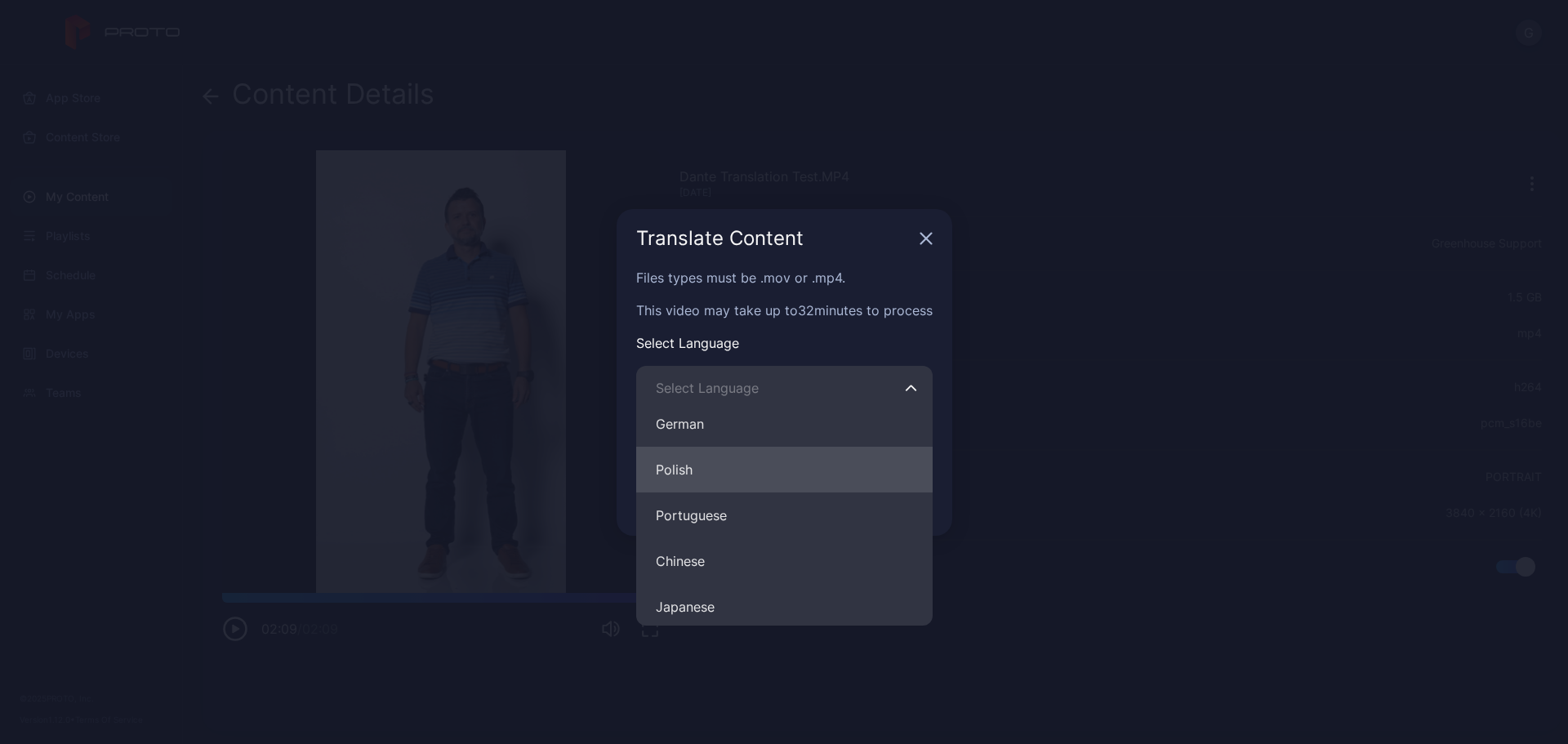
scroll to position [572, 0]
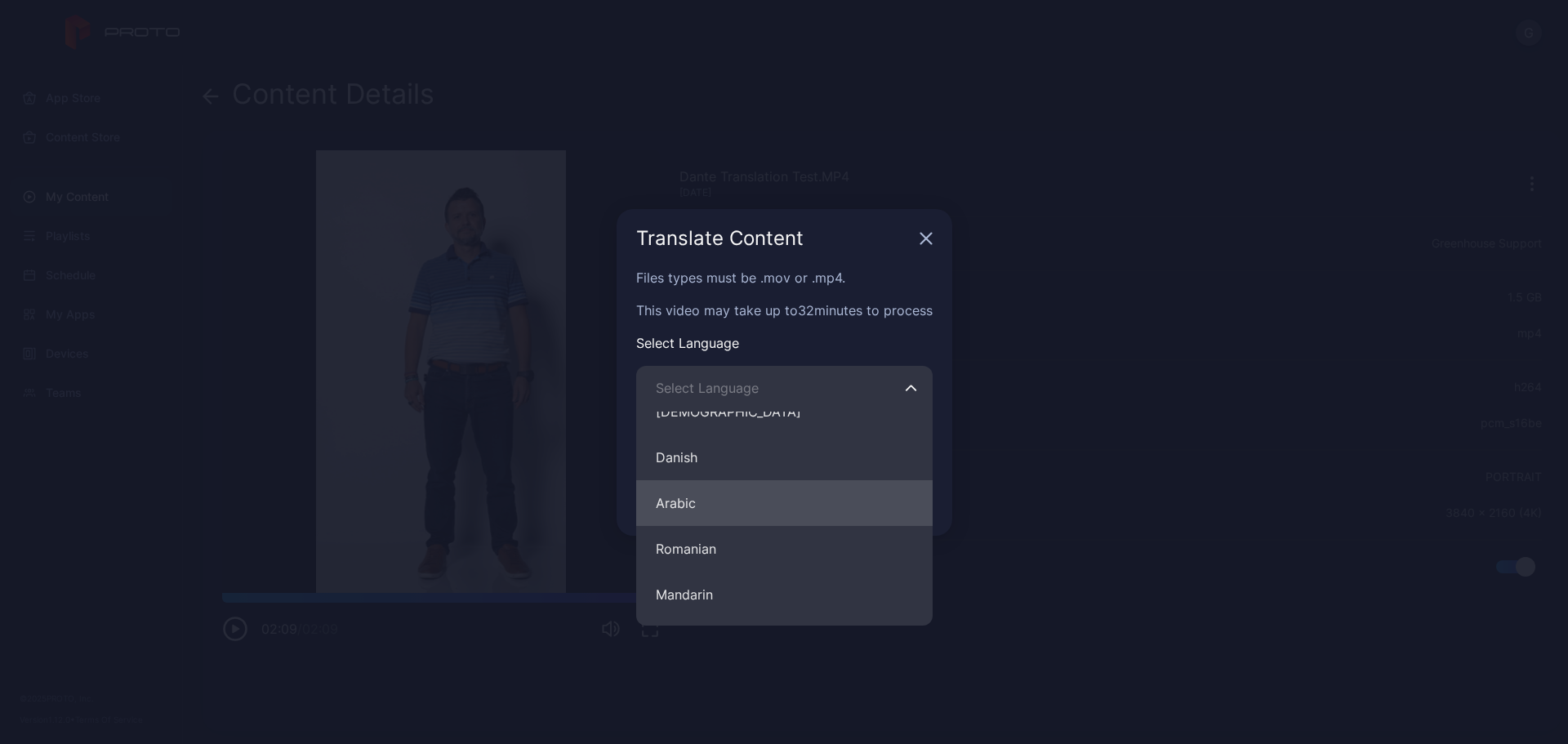
click at [824, 500] on button "Arabic" at bounding box center [784, 503] width 297 height 46
type input "******"
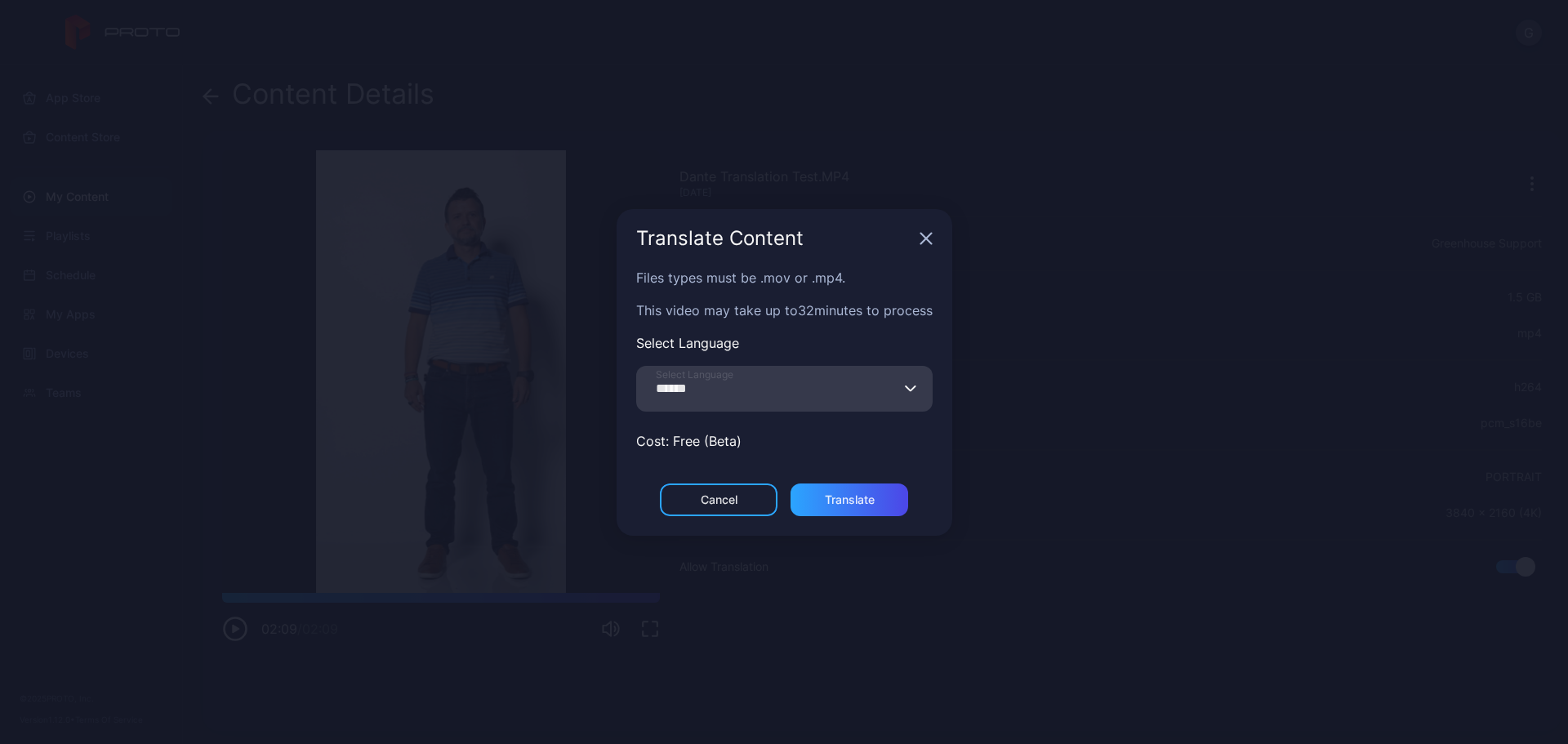
click at [934, 242] on div "Translate Content" at bounding box center [784, 238] width 336 height 59
click at [928, 239] on icon "button" at bounding box center [925, 237] width 10 height 10
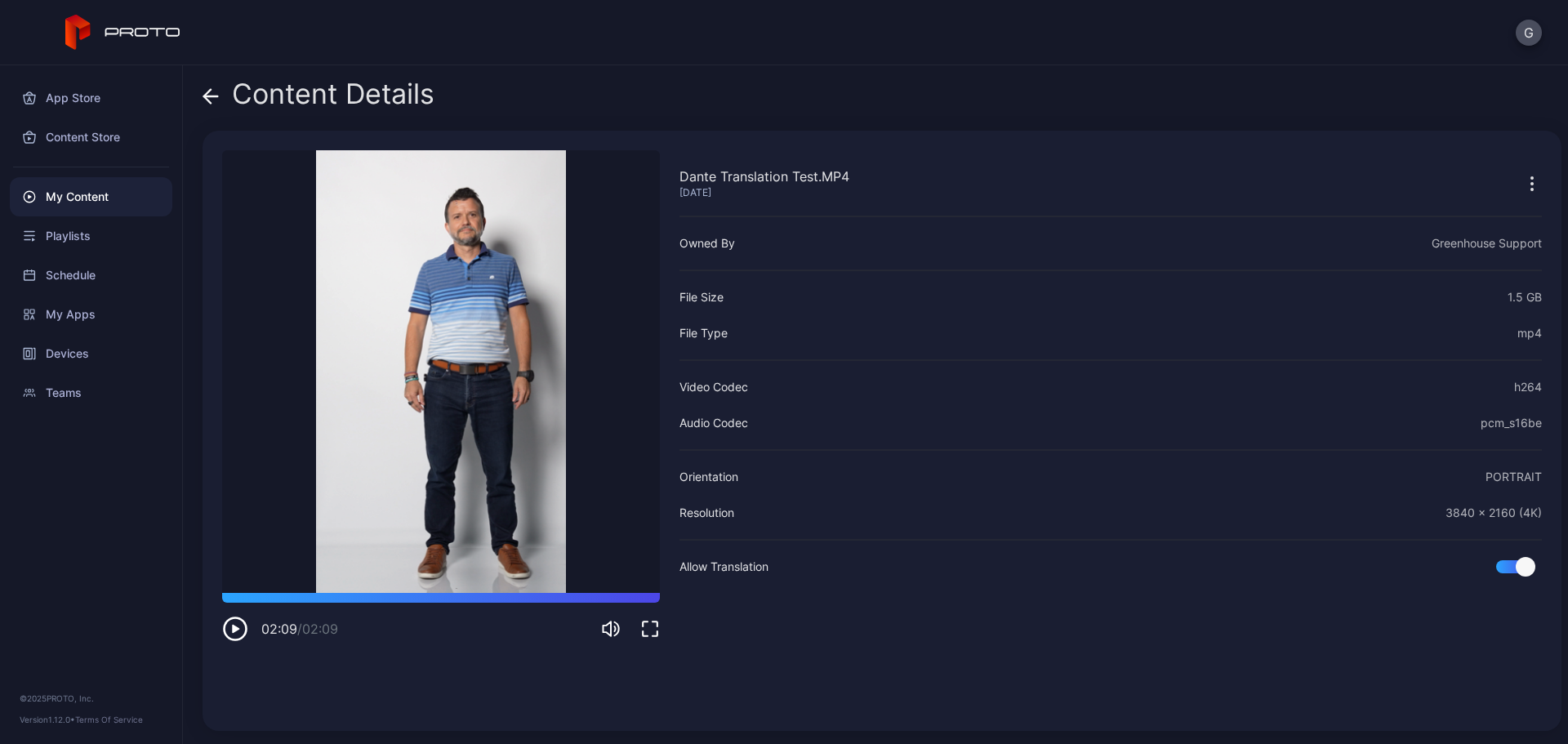
click at [212, 85] on span at bounding box center [211, 94] width 16 height 31
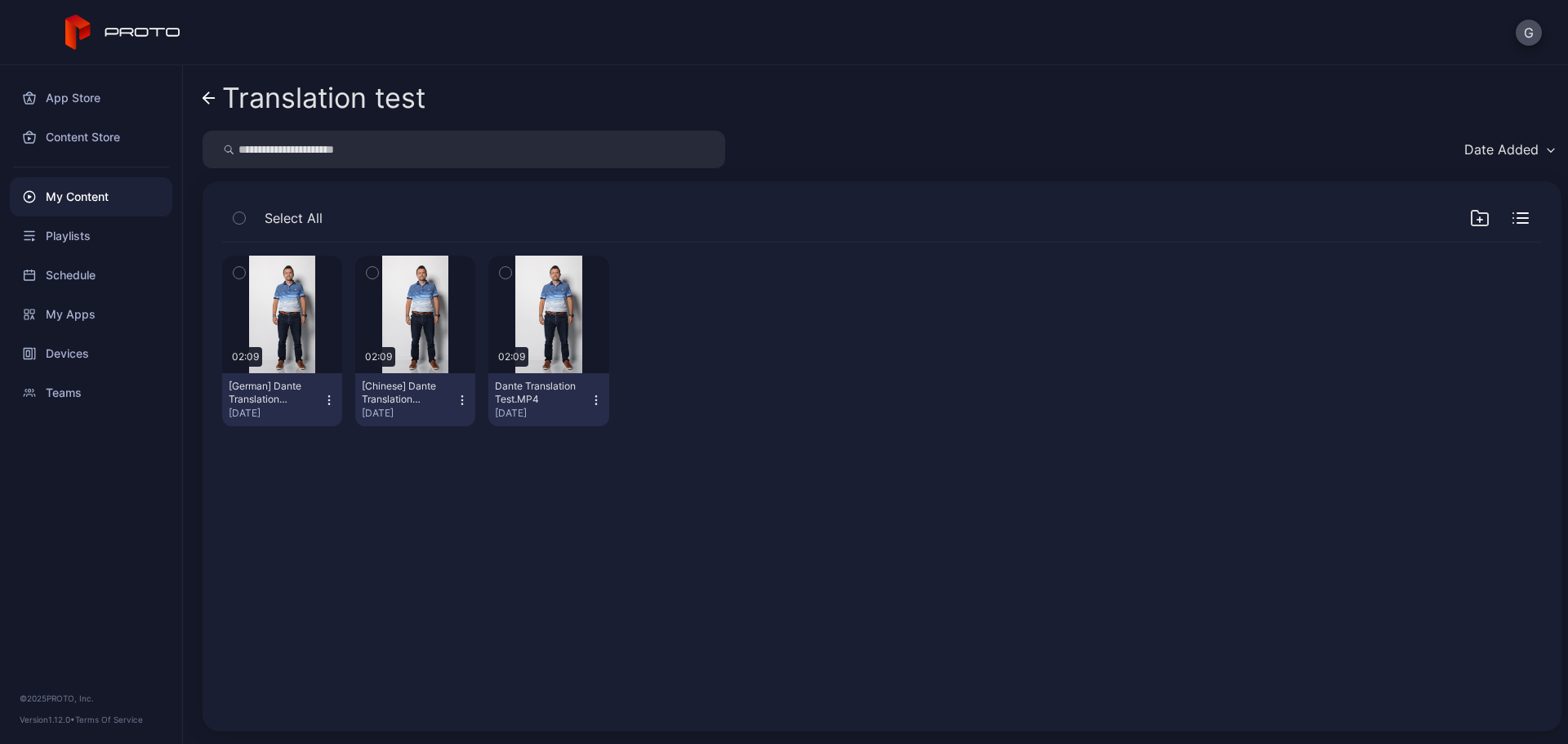
click at [121, 24] on icon at bounding box center [123, 32] width 116 height 36
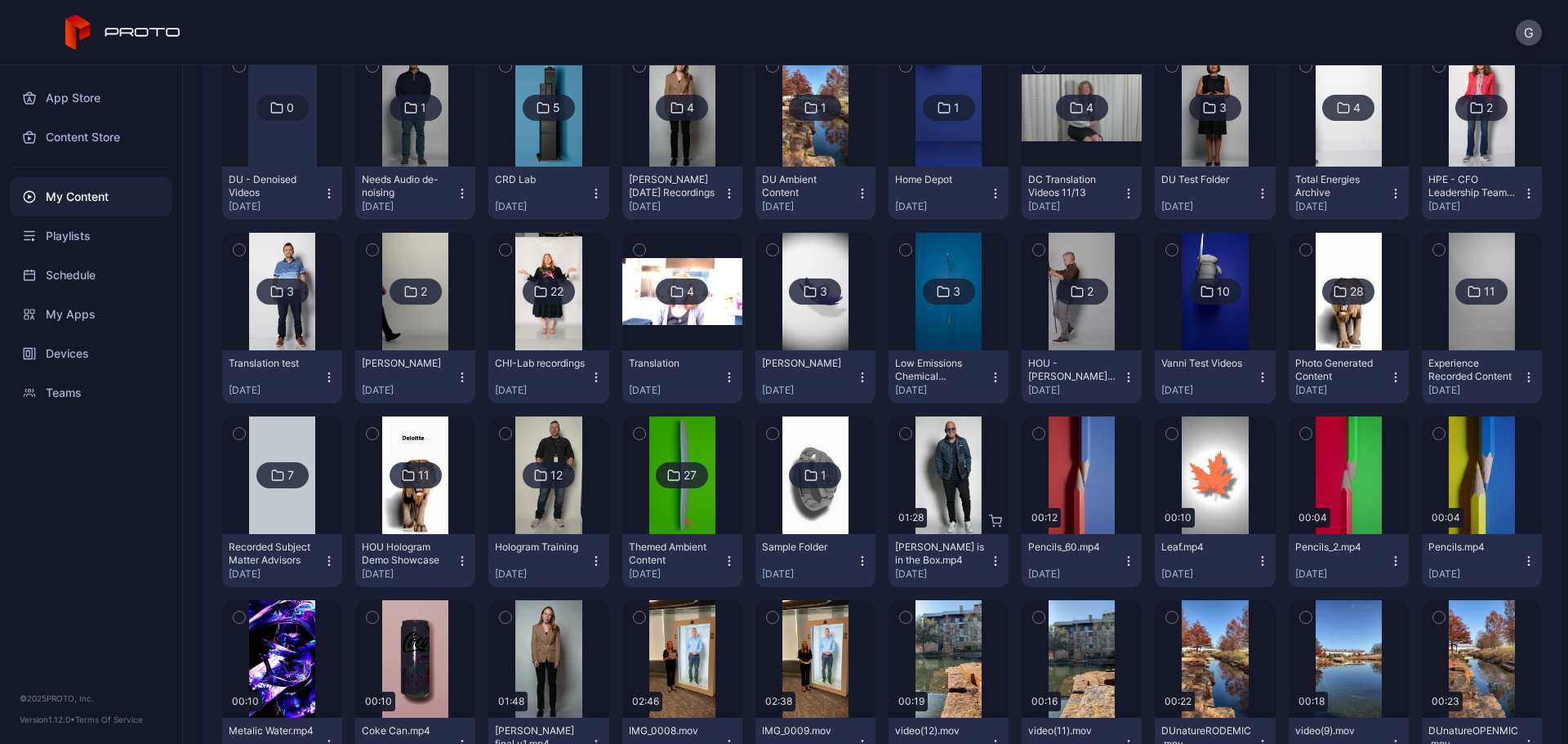
scroll to position [319, 0]
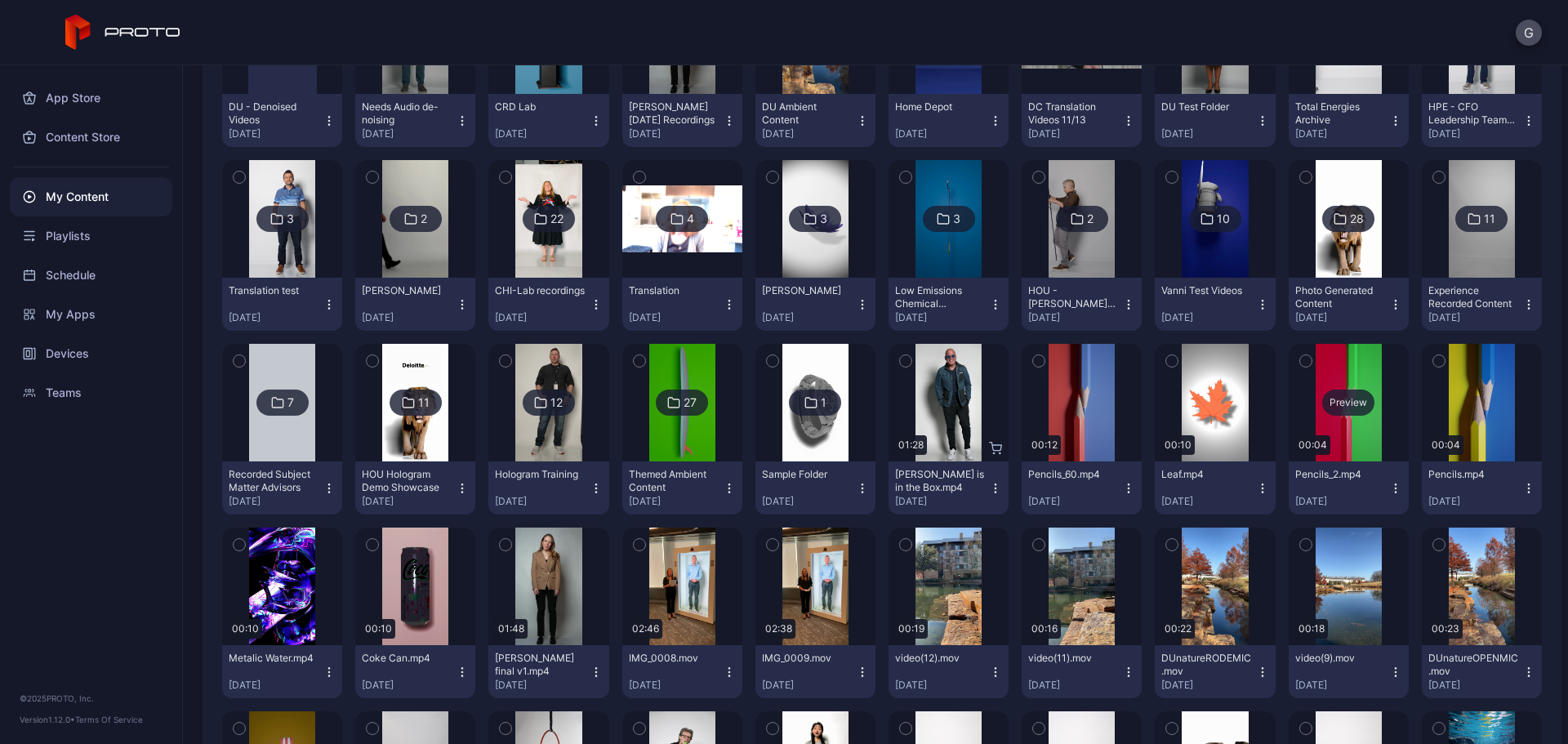
click at [1344, 428] on div "Preview" at bounding box center [1349, 402] width 120 height 118
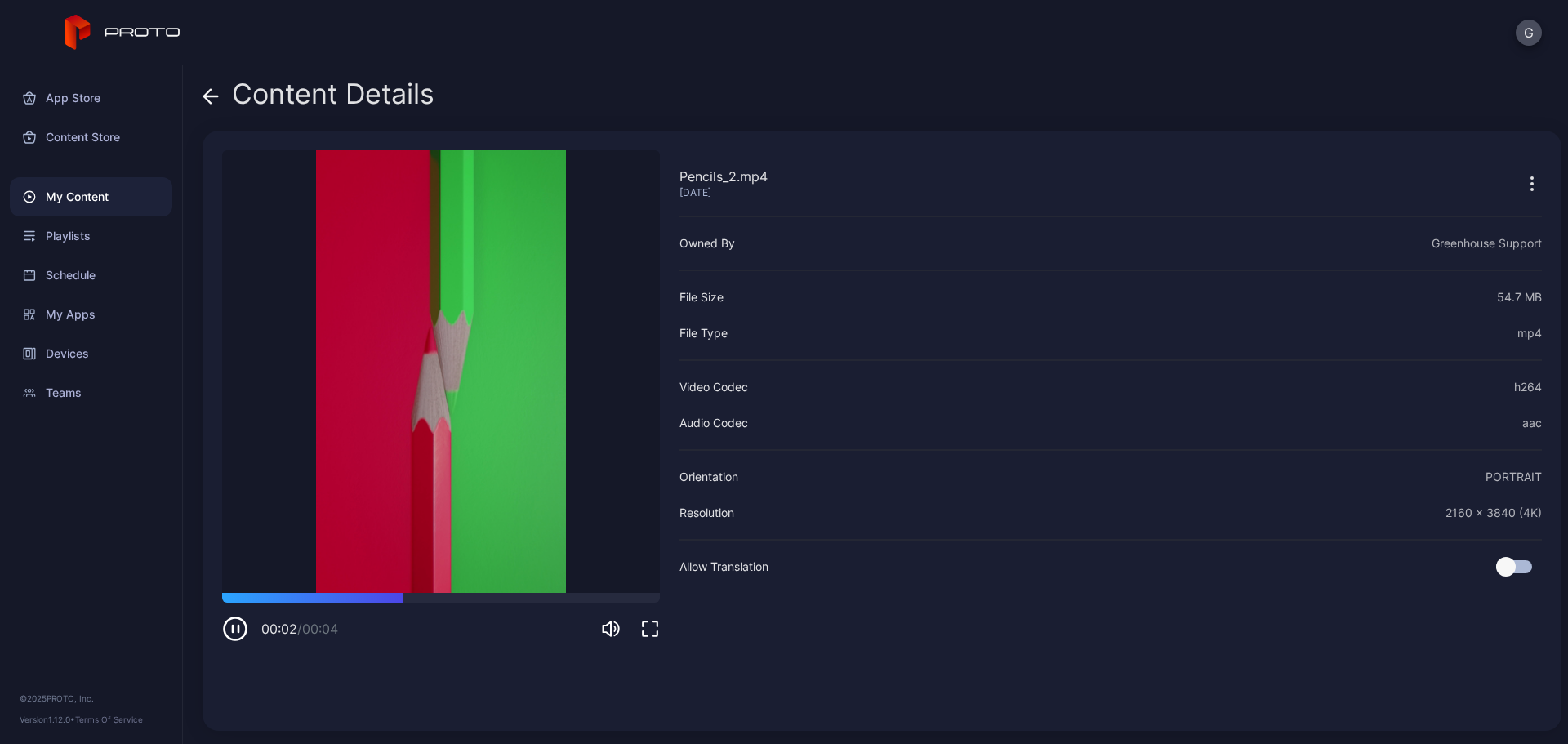
click at [1522, 175] on icon "button" at bounding box center [1532, 183] width 20 height 20
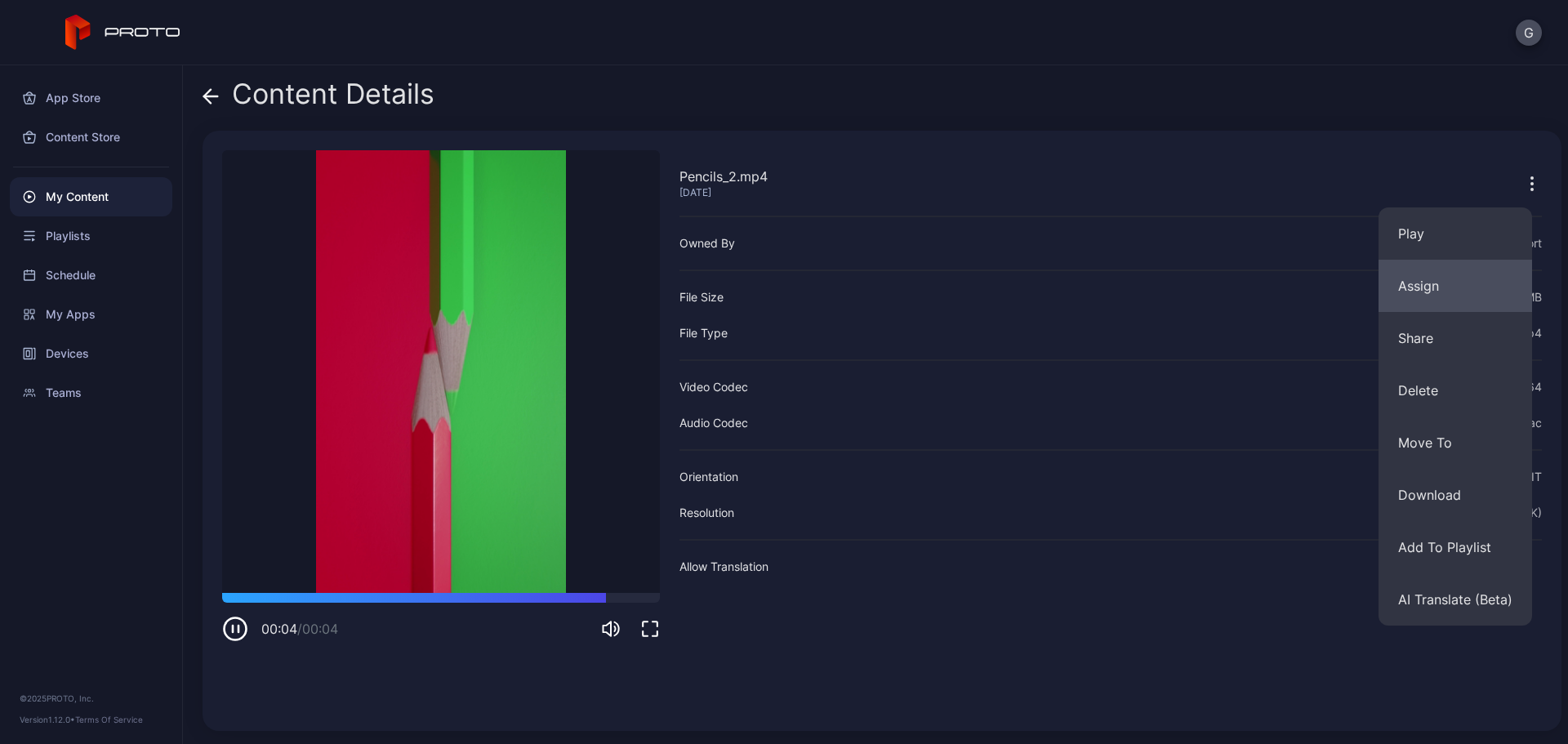
click at [1457, 300] on button "Assign" at bounding box center [1455, 286] width 154 height 52
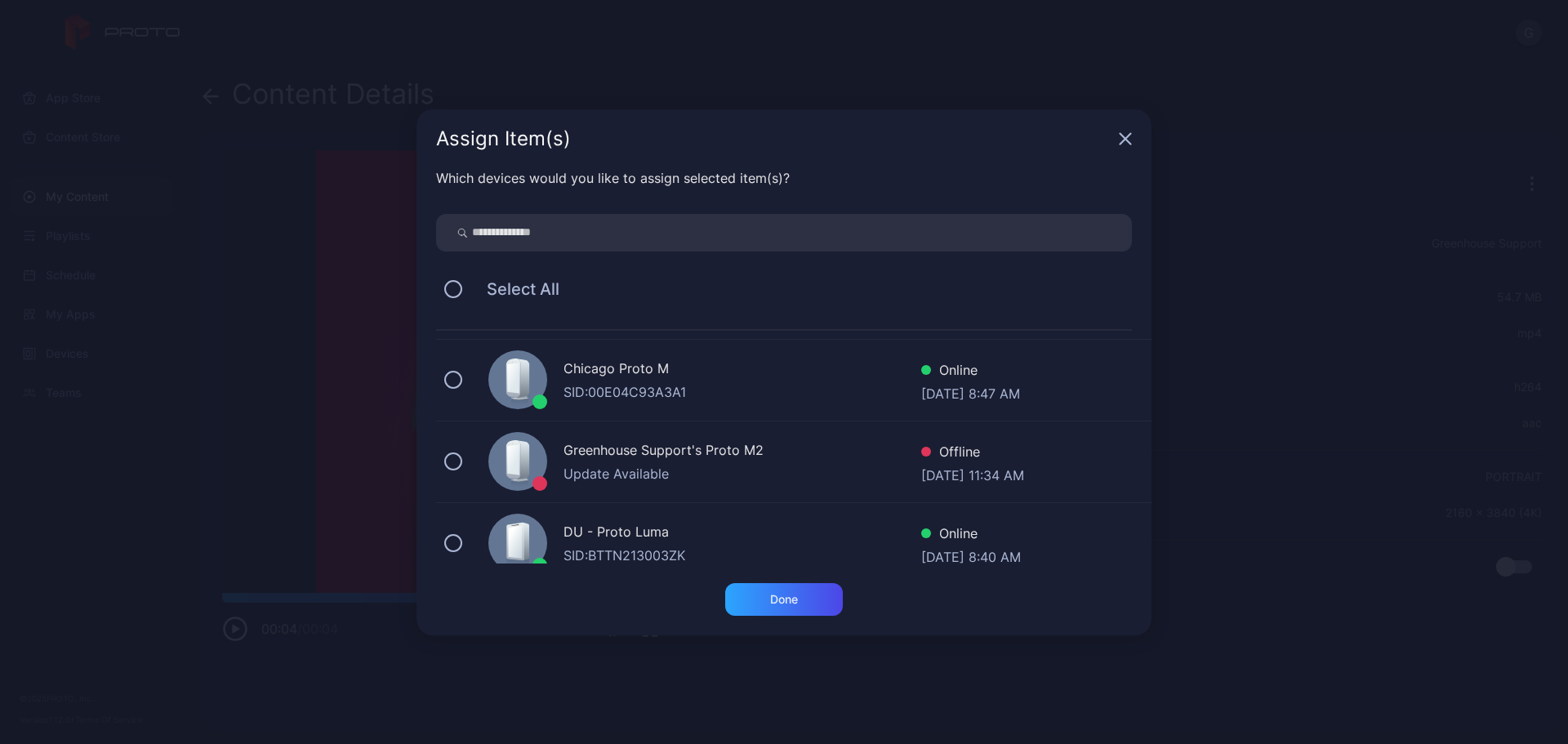
scroll to position [245, 0]
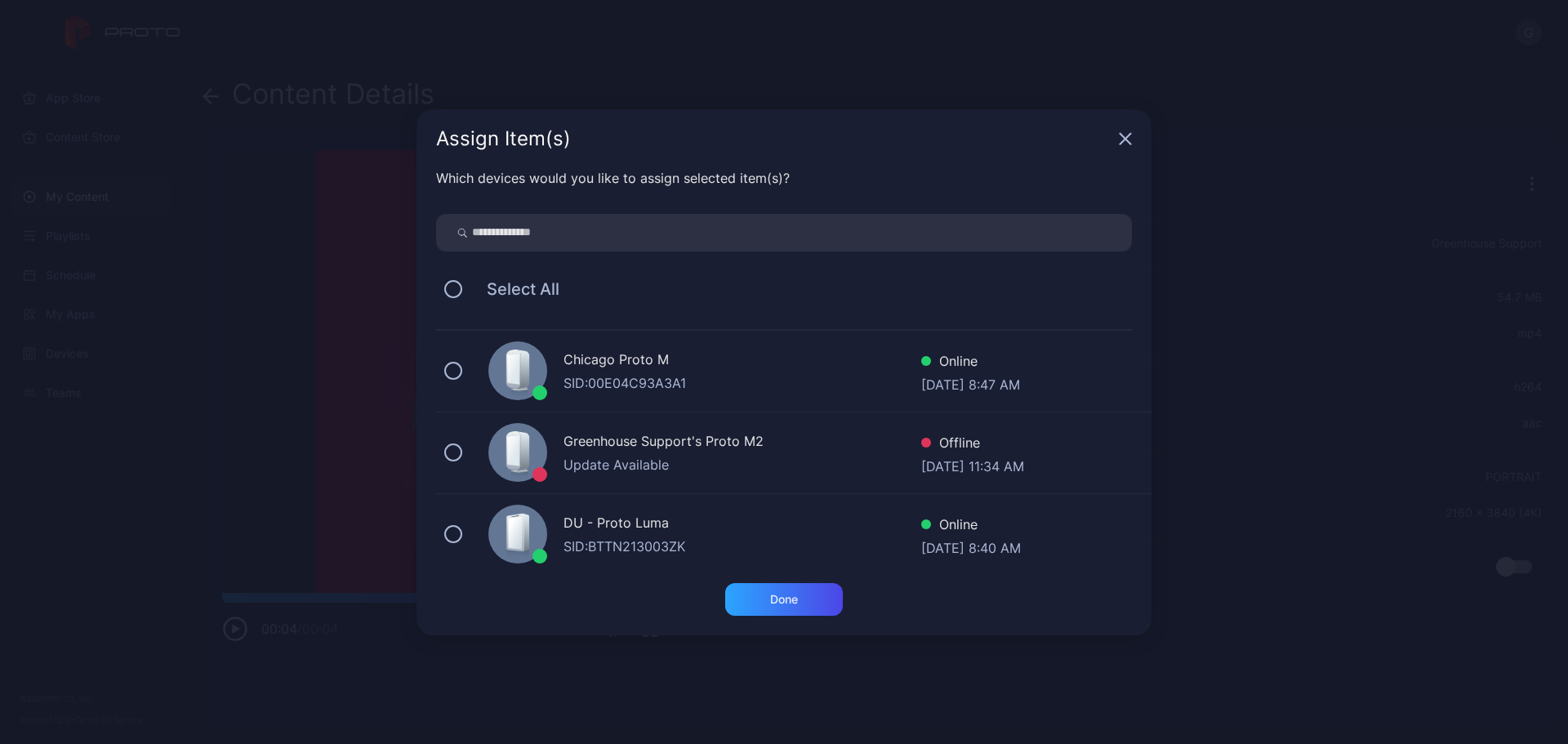
click at [1125, 140] on icon "button" at bounding box center [1126, 139] width 13 height 13
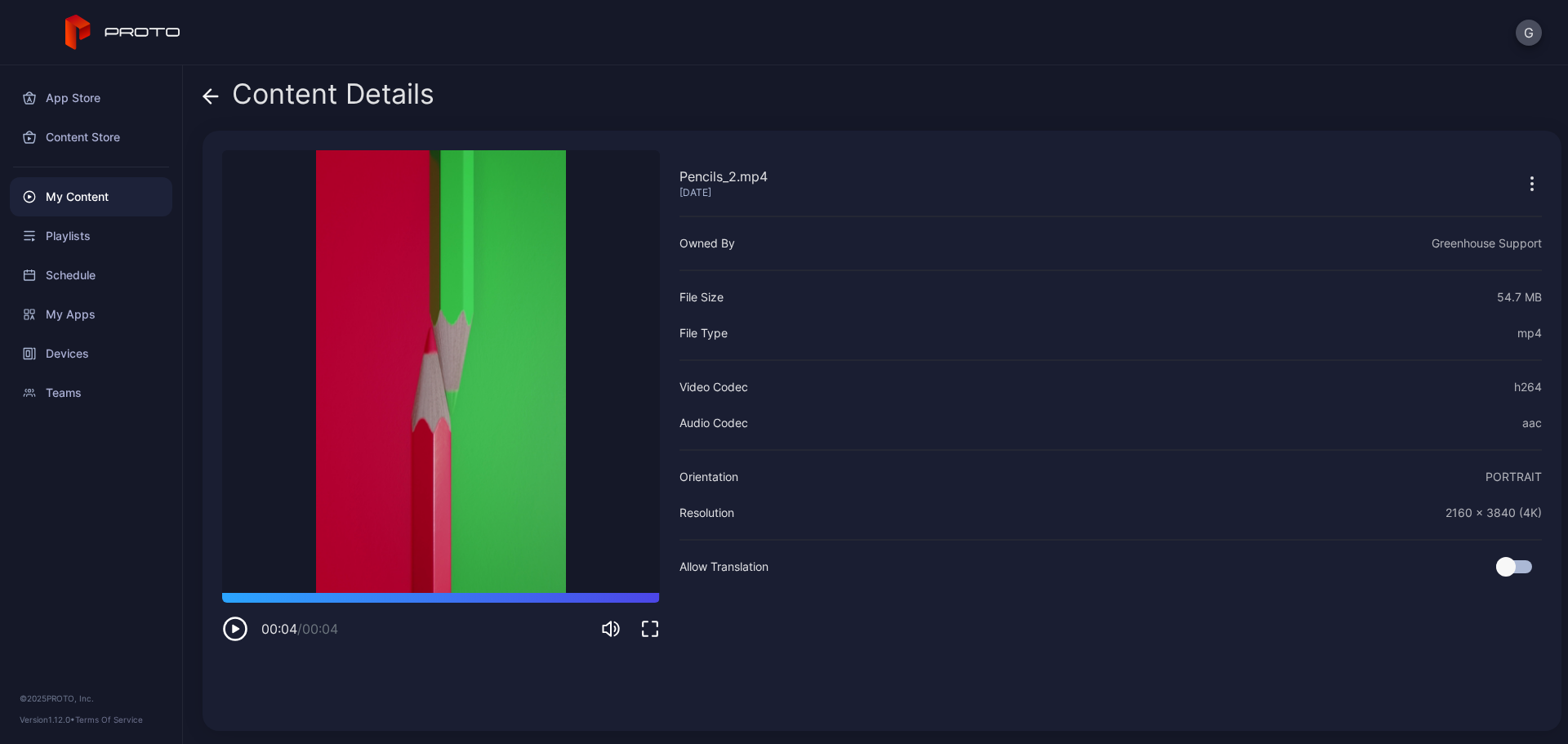
click at [1522, 180] on icon "button" at bounding box center [1532, 183] width 20 height 20
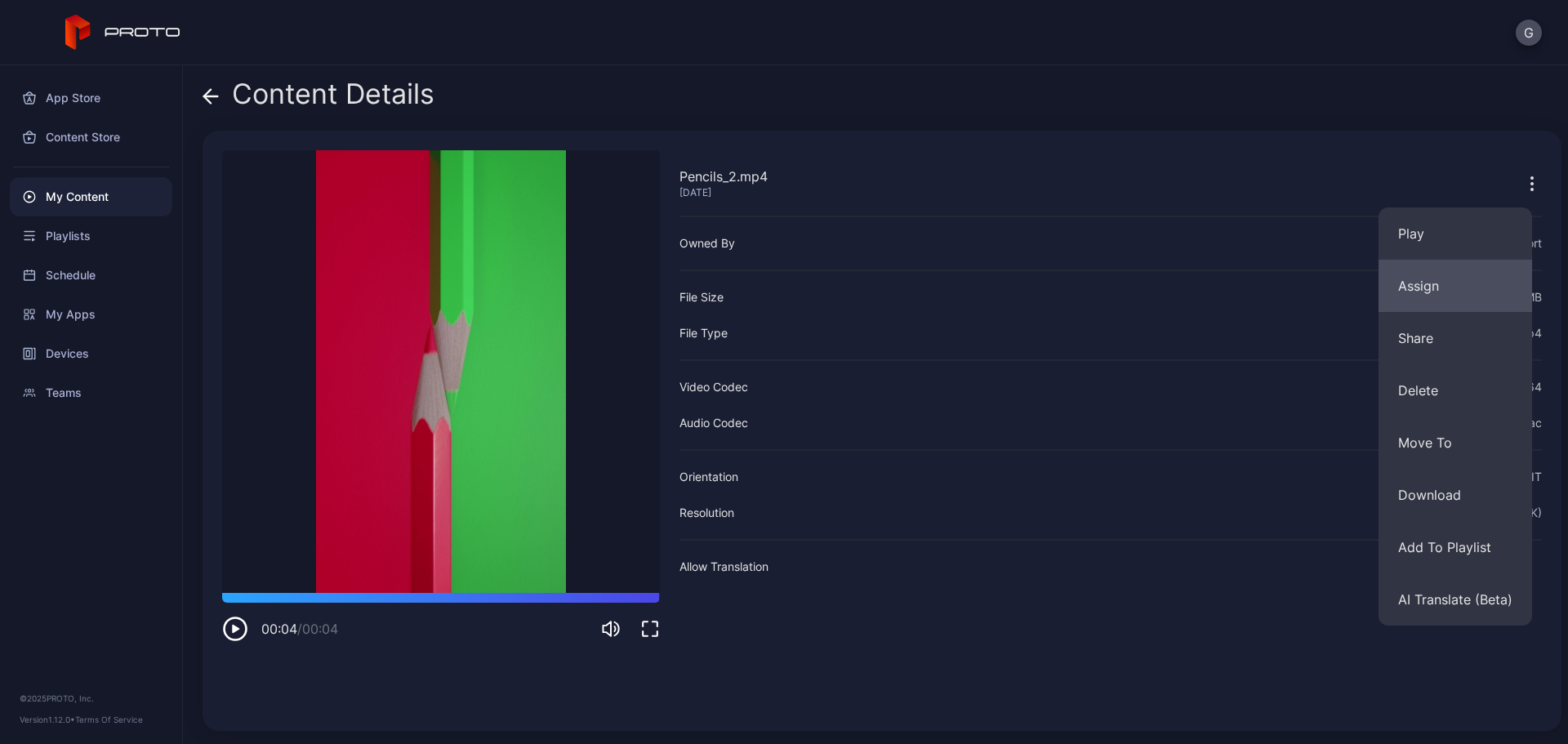
click at [1411, 301] on button "Assign" at bounding box center [1455, 286] width 154 height 52
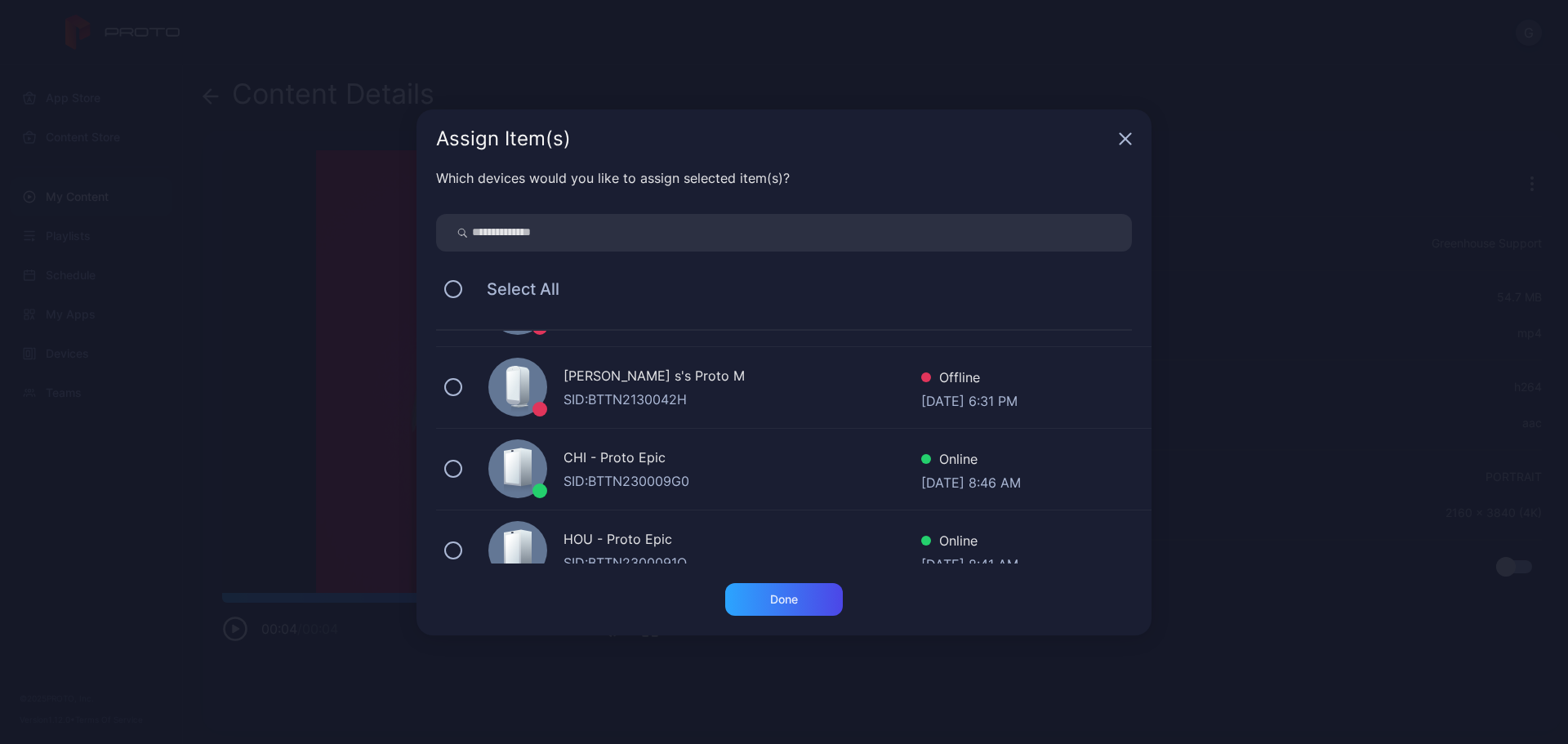
scroll to position [748, 0]
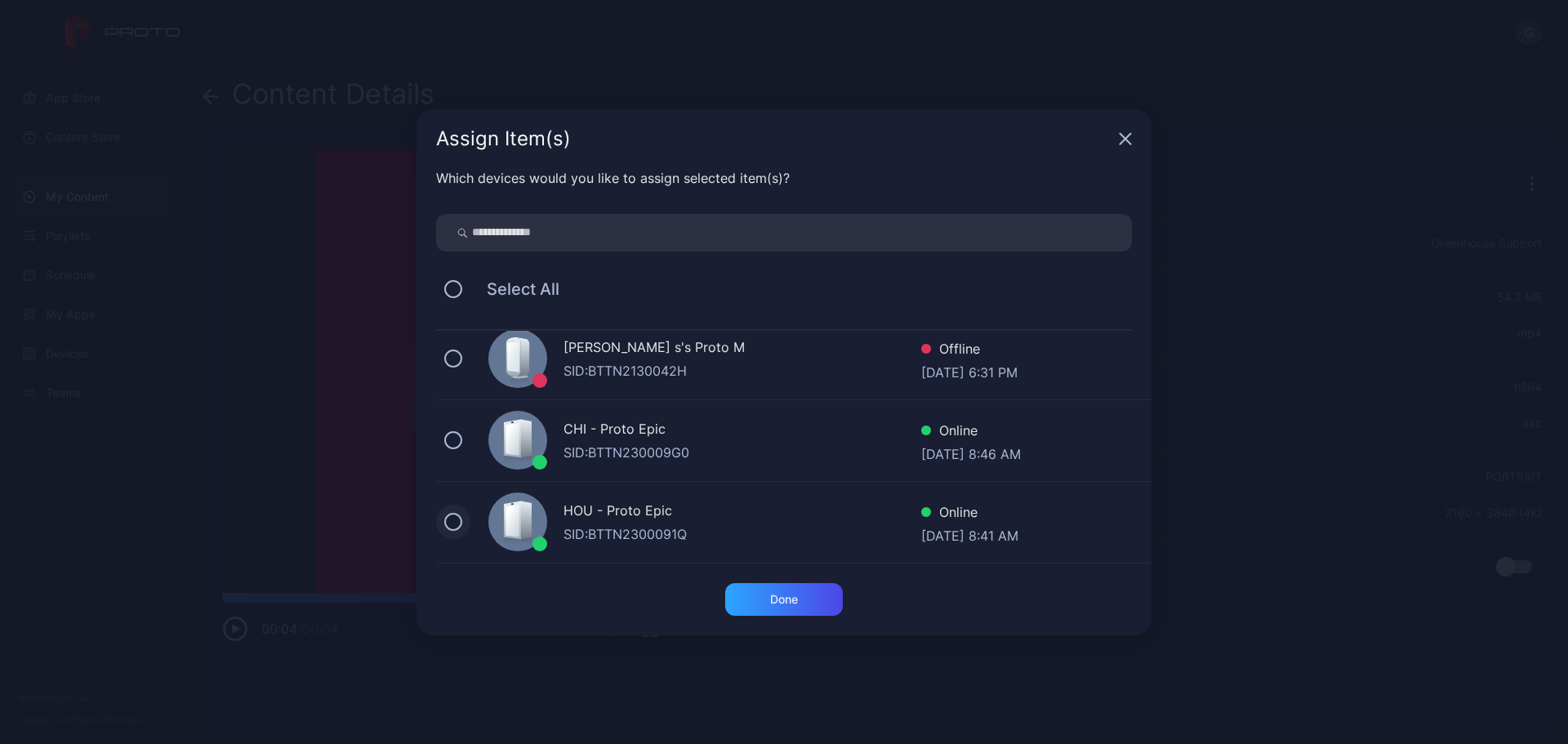
click at [461, 521] on button at bounding box center [452, 522] width 18 height 18
click at [782, 603] on div "Done" at bounding box center [784, 600] width 28 height 13
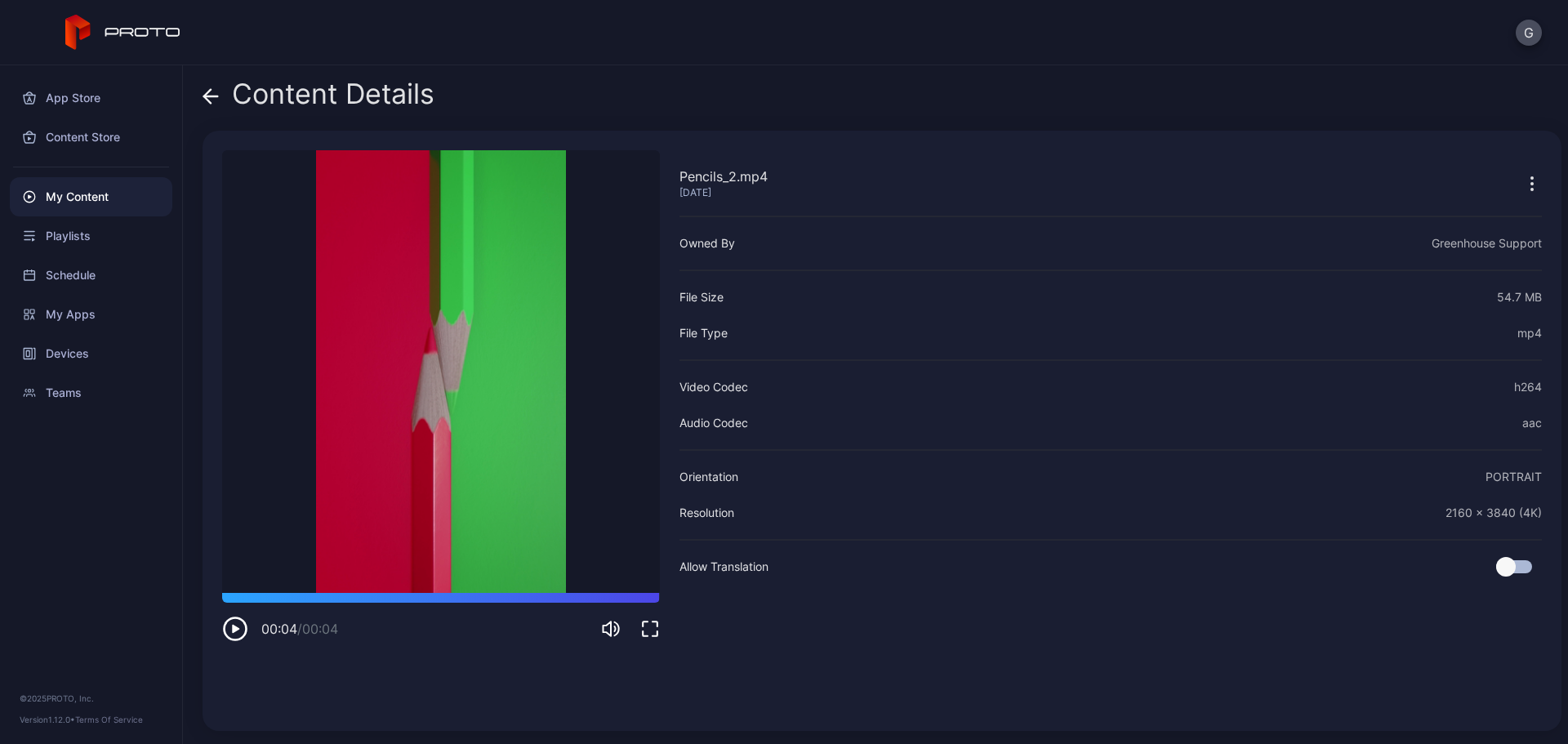
click at [111, 186] on div "My Content" at bounding box center [90, 196] width 162 height 39
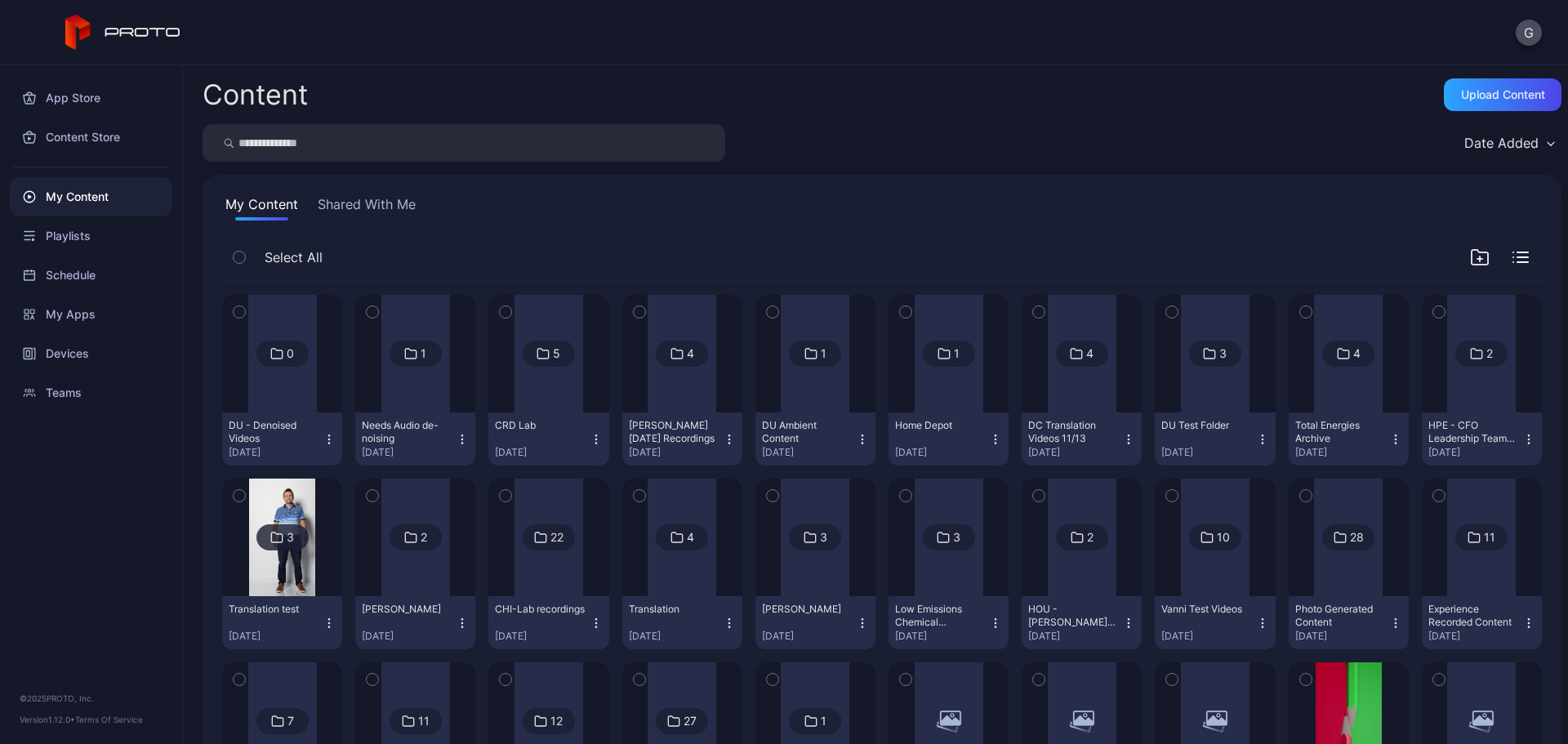
scroll to position [319, 0]
